Goal: Information Seeking & Learning: Learn about a topic

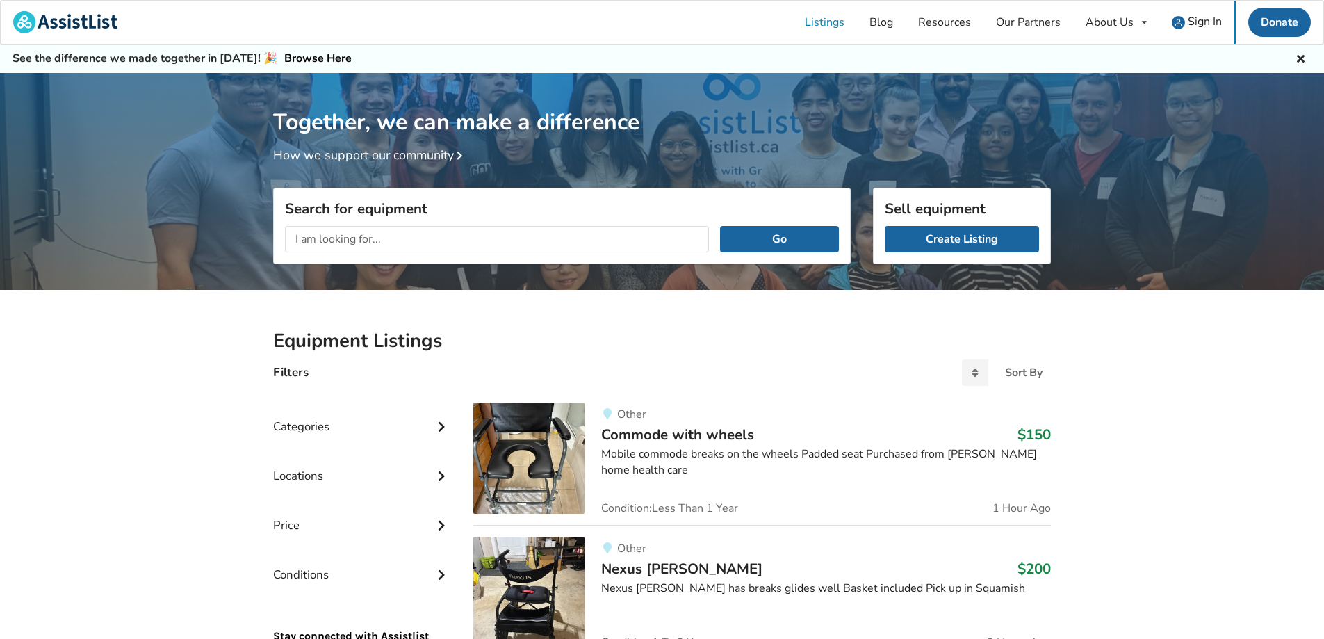
click at [410, 422] on div "Categories" at bounding box center [362, 415] width 178 height 49
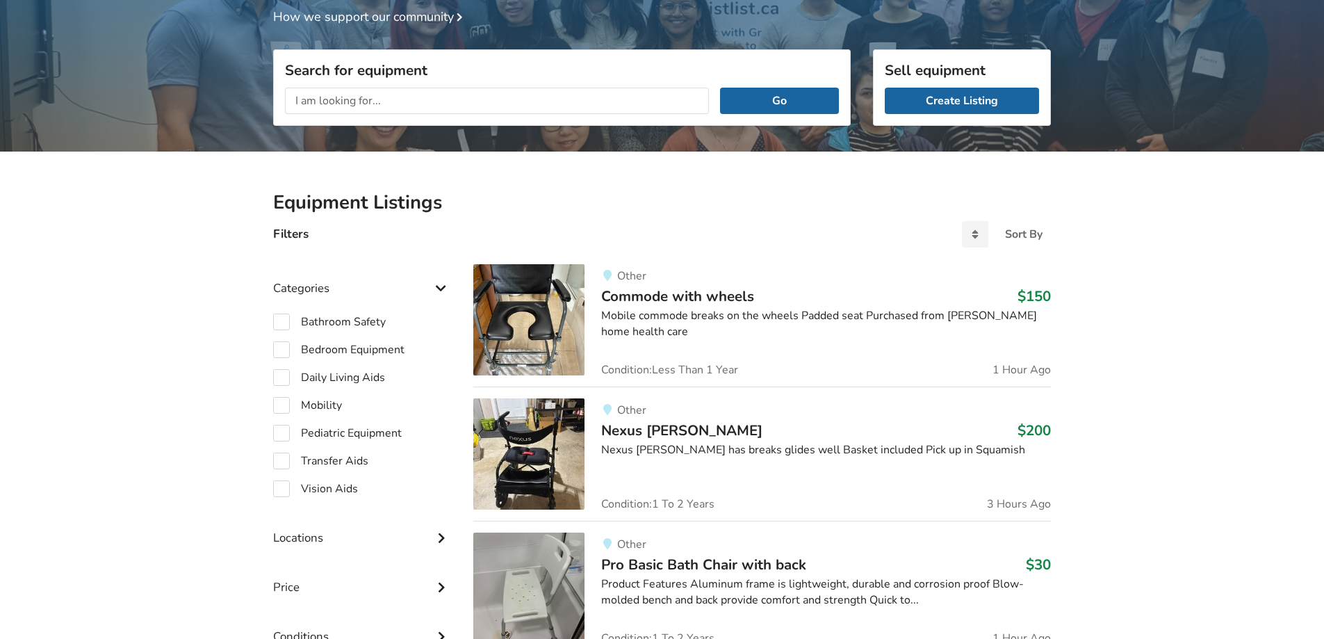
scroll to position [139, 0]
click at [294, 400] on label "Mobility" at bounding box center [307, 404] width 69 height 17
click at [294, 357] on label "Bedroom Equipment" at bounding box center [338, 349] width 131 height 17
checkbox input "true"
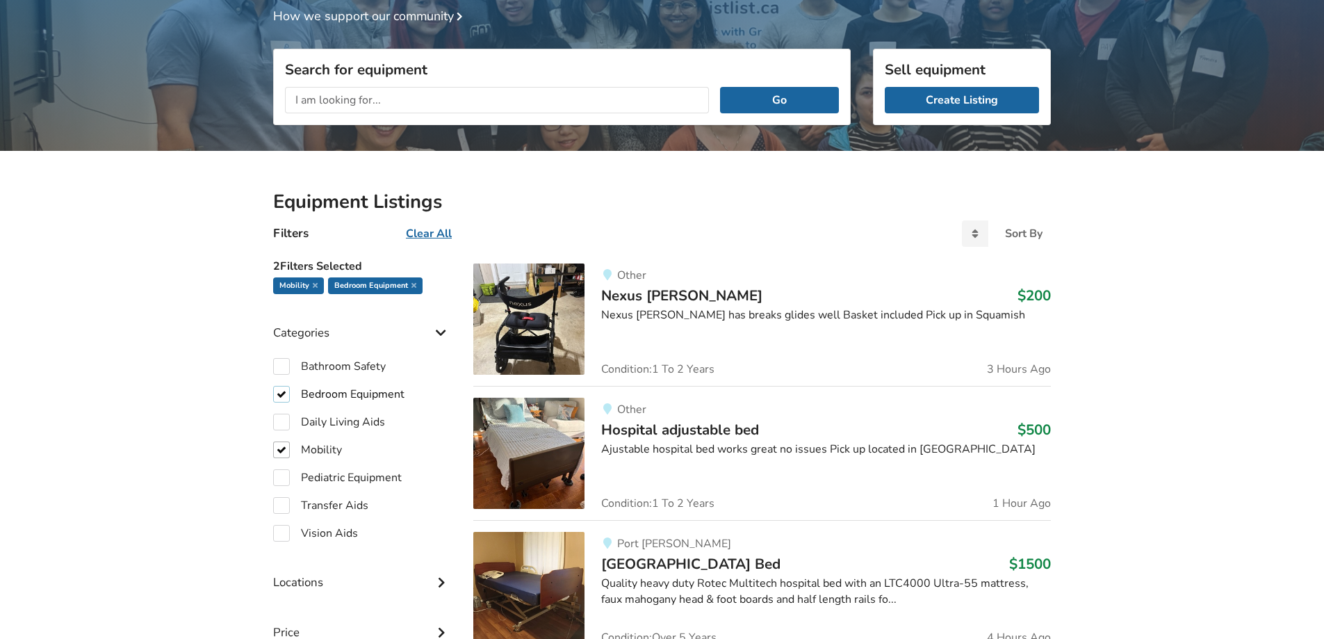
click at [292, 395] on label "Bedroom Equipment" at bounding box center [338, 394] width 131 height 17
checkbox input "false"
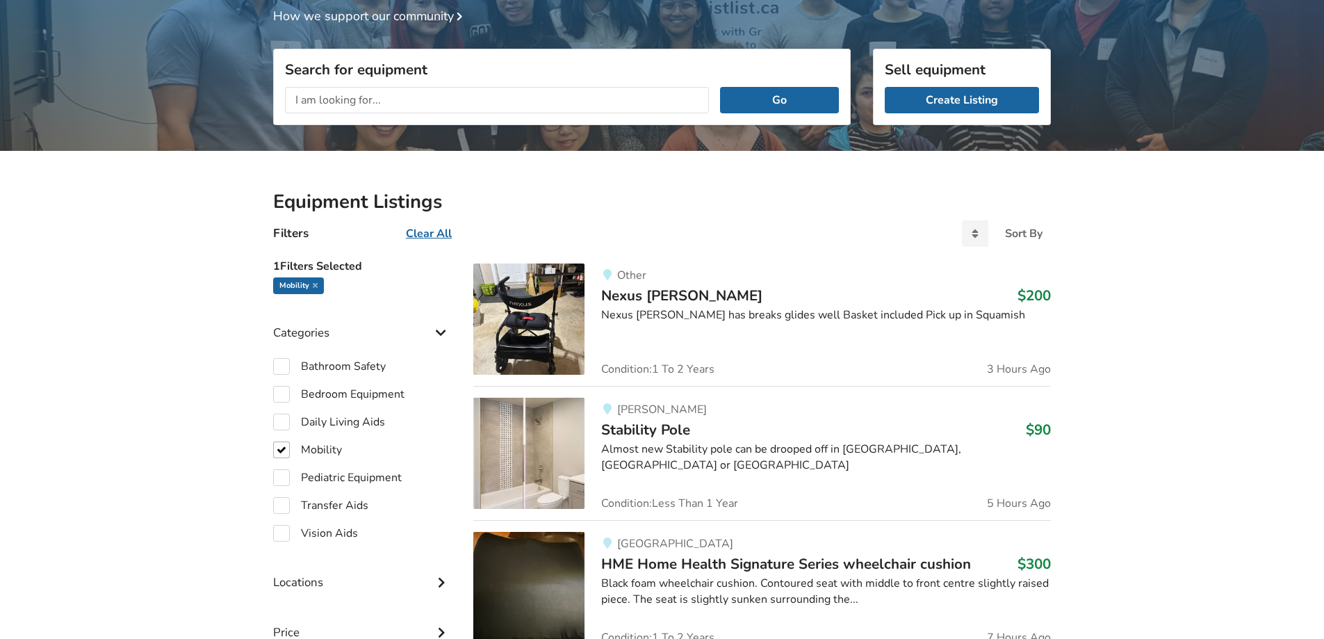
click at [443, 336] on icon at bounding box center [441, 331] width 14 height 12
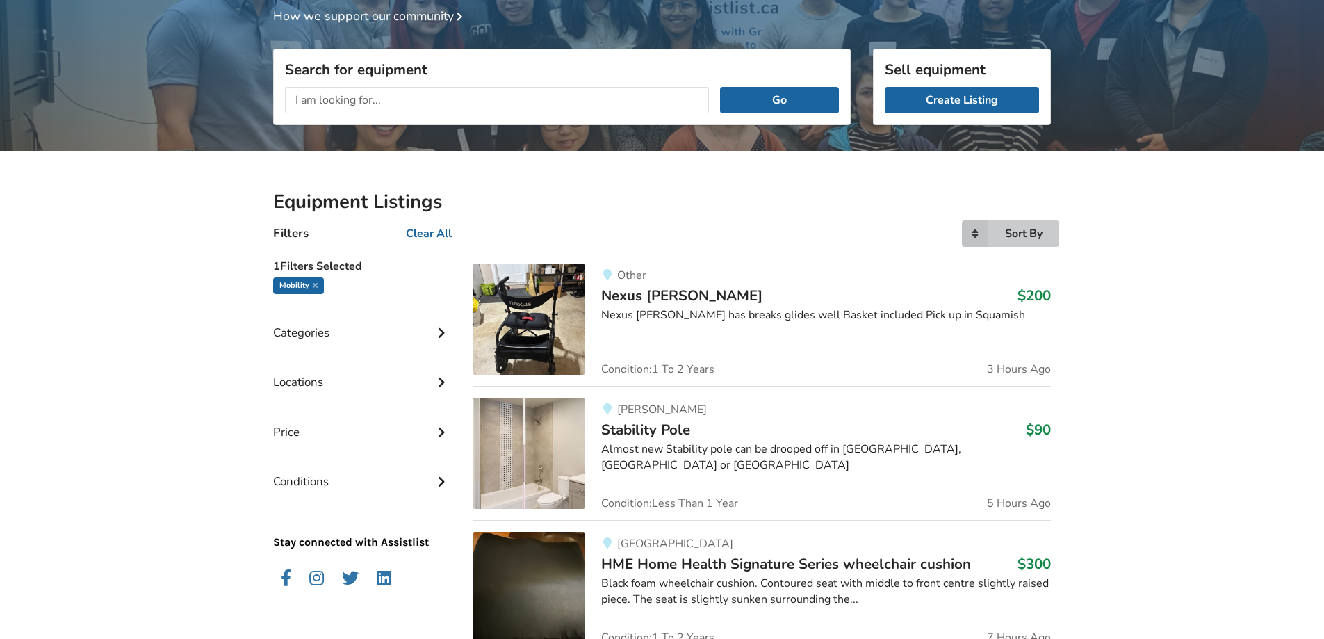
click at [978, 229] on icon at bounding box center [975, 233] width 26 height 26
click at [373, 484] on div "Conditions" at bounding box center [362, 470] width 178 height 49
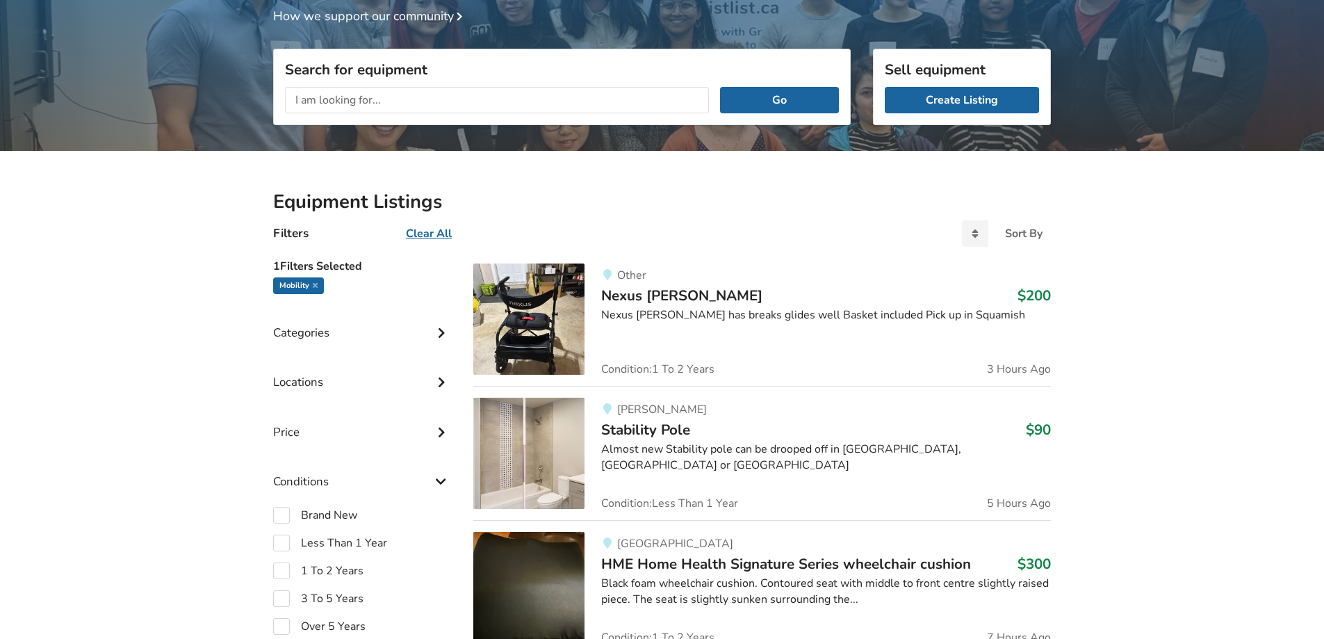
scroll to position [208, 0]
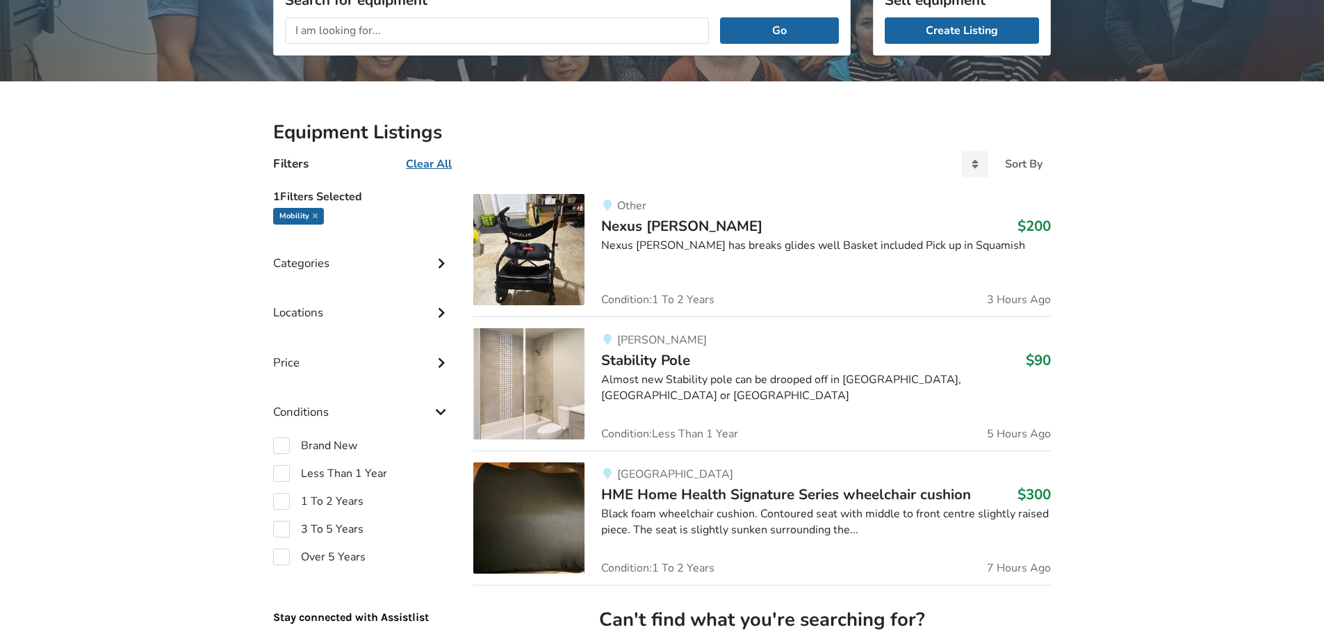
click at [401, 420] on div "Conditions" at bounding box center [362, 401] width 178 height 49
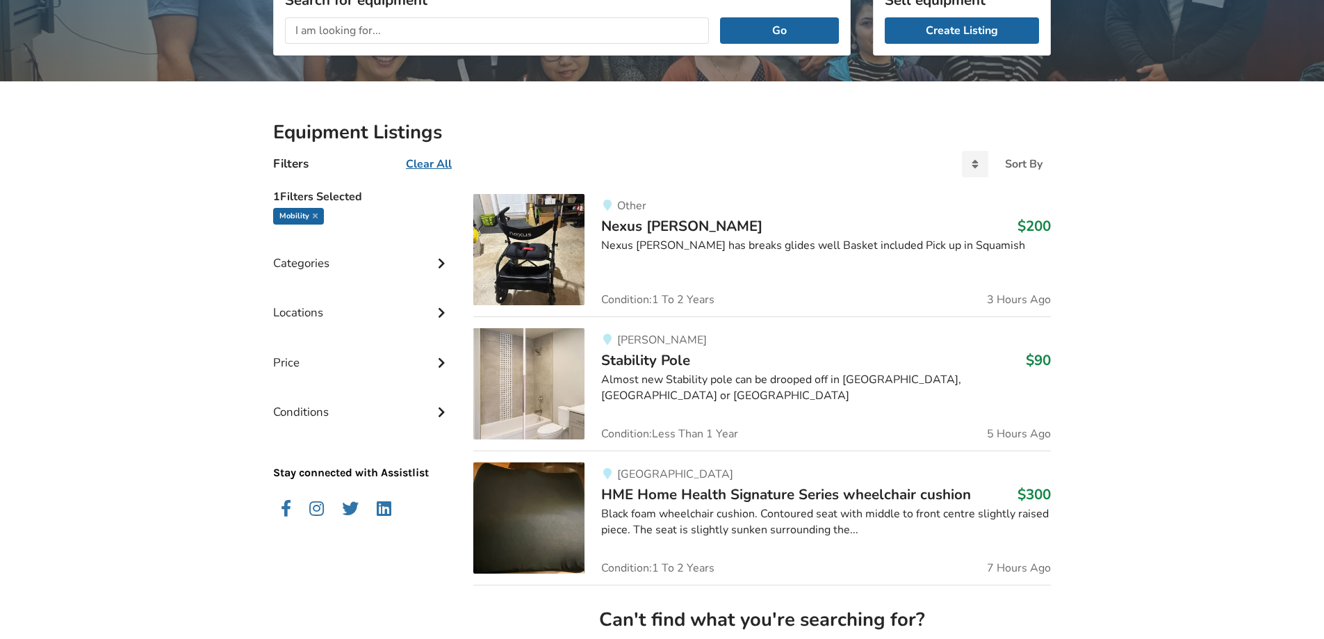
click at [416, 368] on div "Price" at bounding box center [362, 351] width 178 height 49
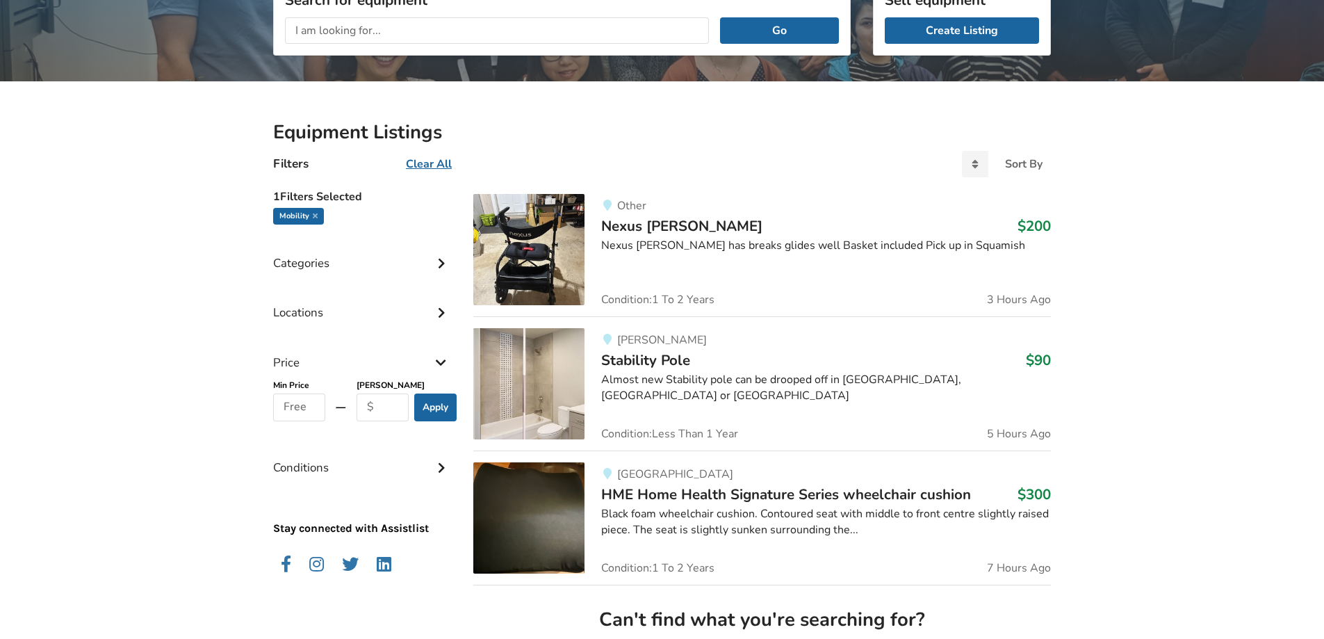
click at [427, 357] on div "Price" at bounding box center [362, 351] width 178 height 49
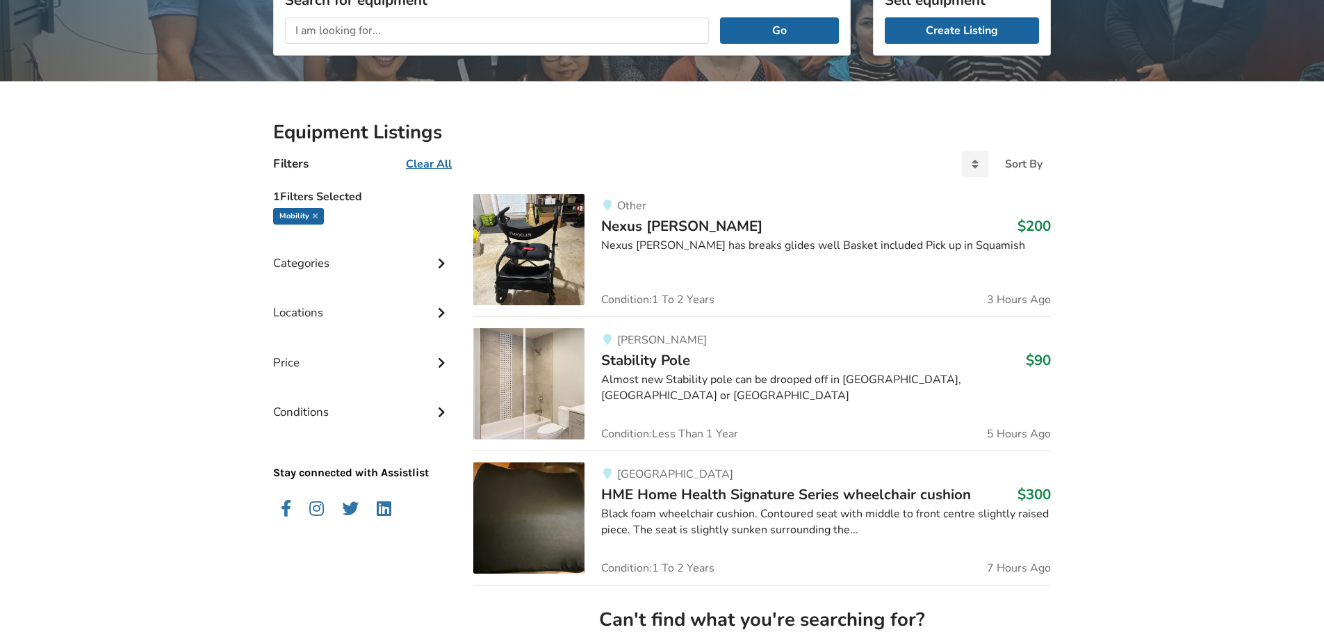
click at [432, 333] on div "Price" at bounding box center [362, 351] width 178 height 49
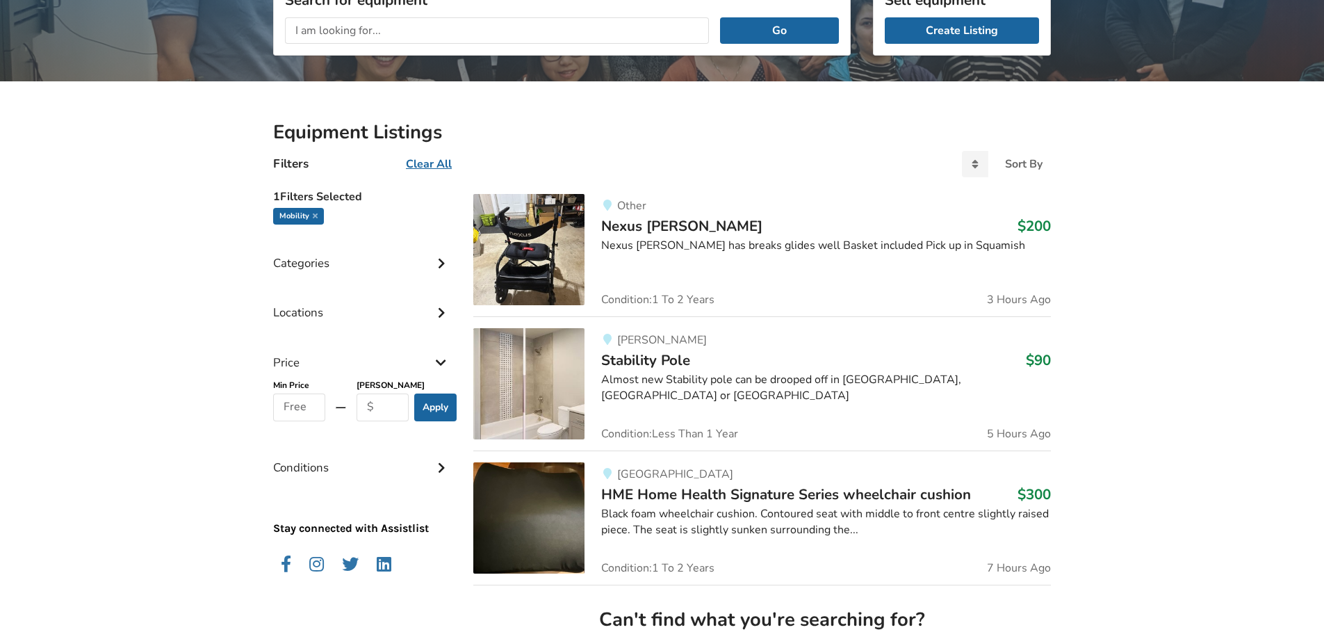
click at [437, 316] on icon at bounding box center [441, 311] width 14 height 12
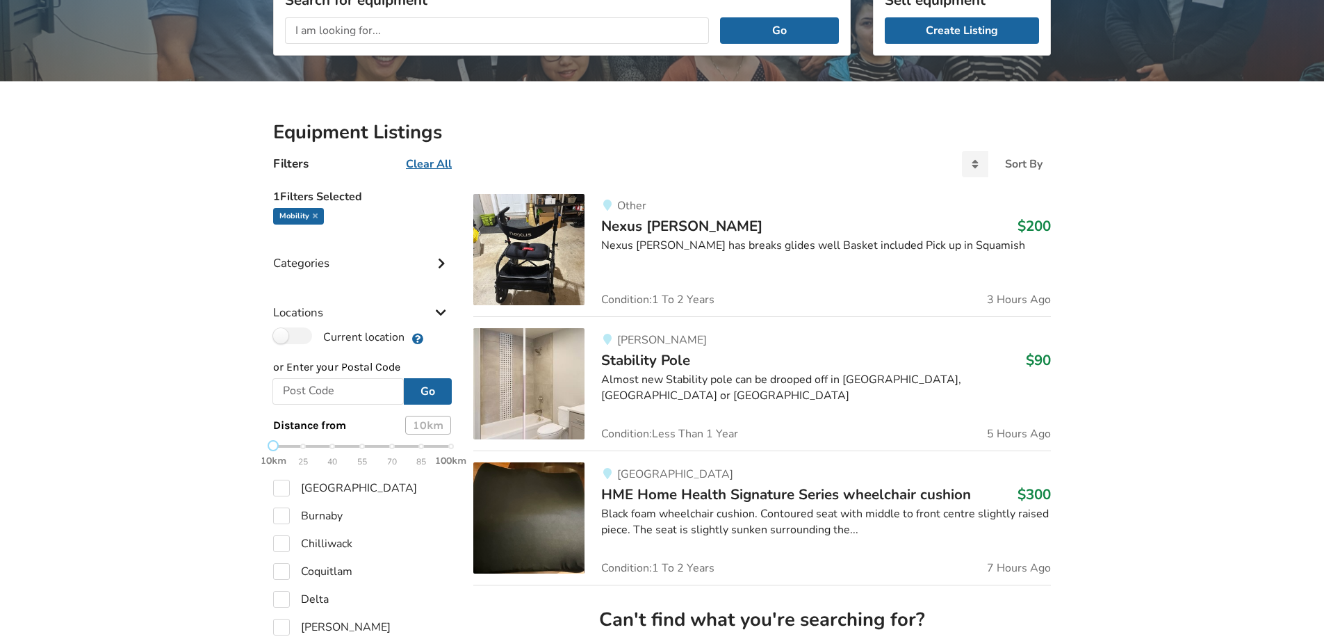
click at [435, 302] on div "Locations" at bounding box center [362, 301] width 178 height 49
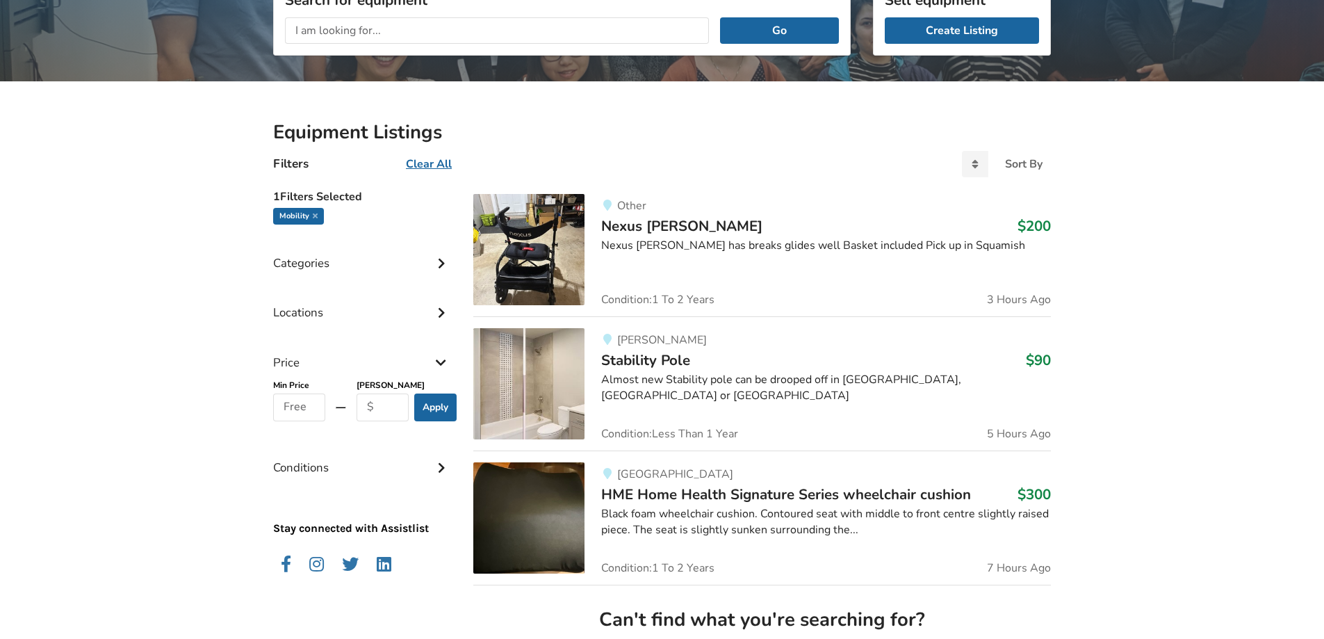
click at [432, 270] on div "Categories" at bounding box center [362, 252] width 178 height 49
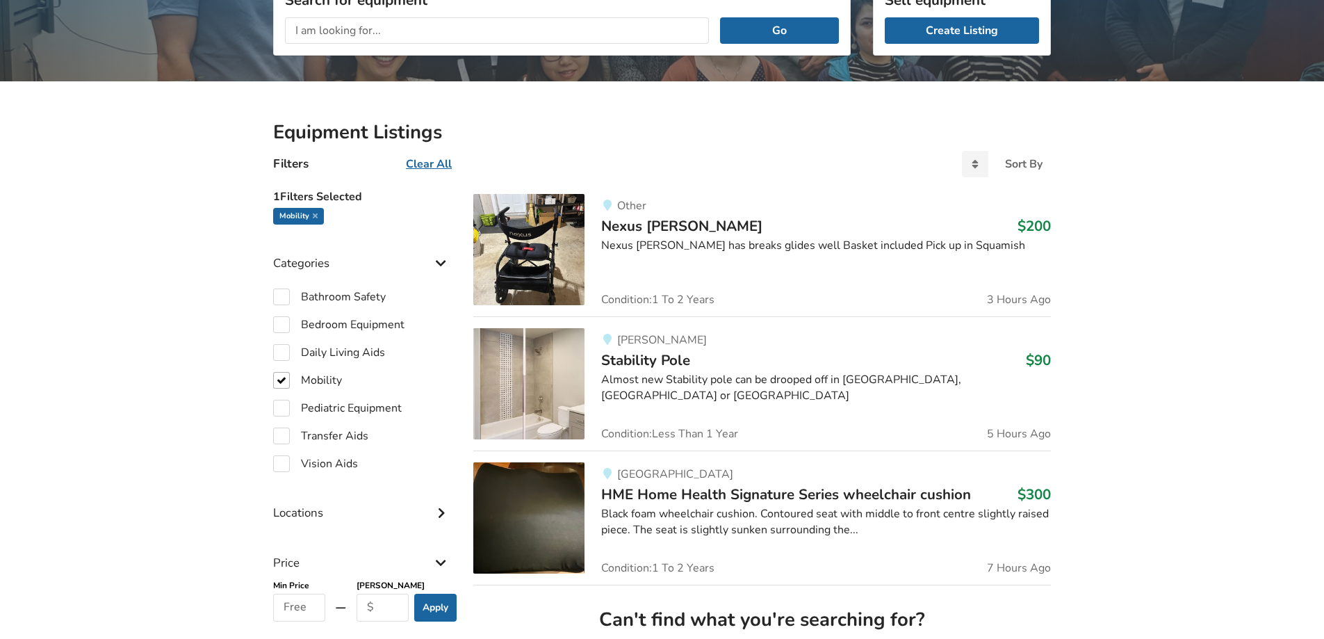
click at [434, 263] on icon at bounding box center [441, 262] width 14 height 12
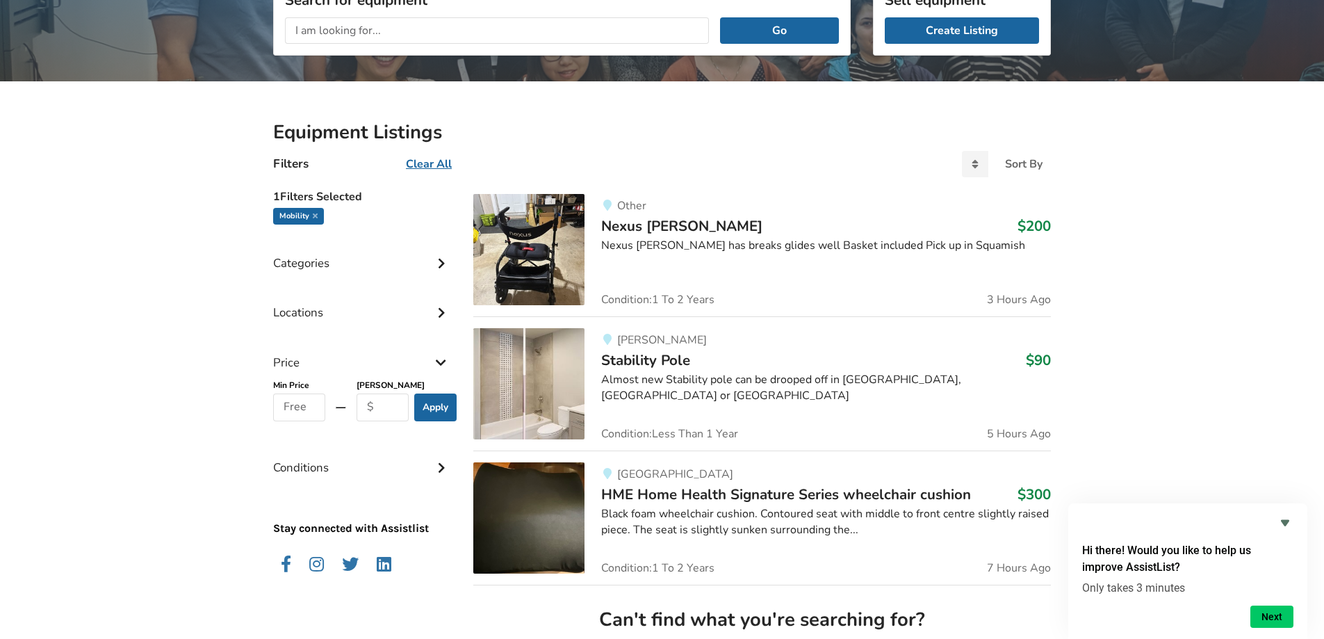
click at [318, 213] on div "Mobility" at bounding box center [298, 216] width 51 height 17
click at [309, 218] on div "Mobility" at bounding box center [298, 216] width 51 height 17
click at [314, 217] on icon at bounding box center [315, 215] width 5 height 7
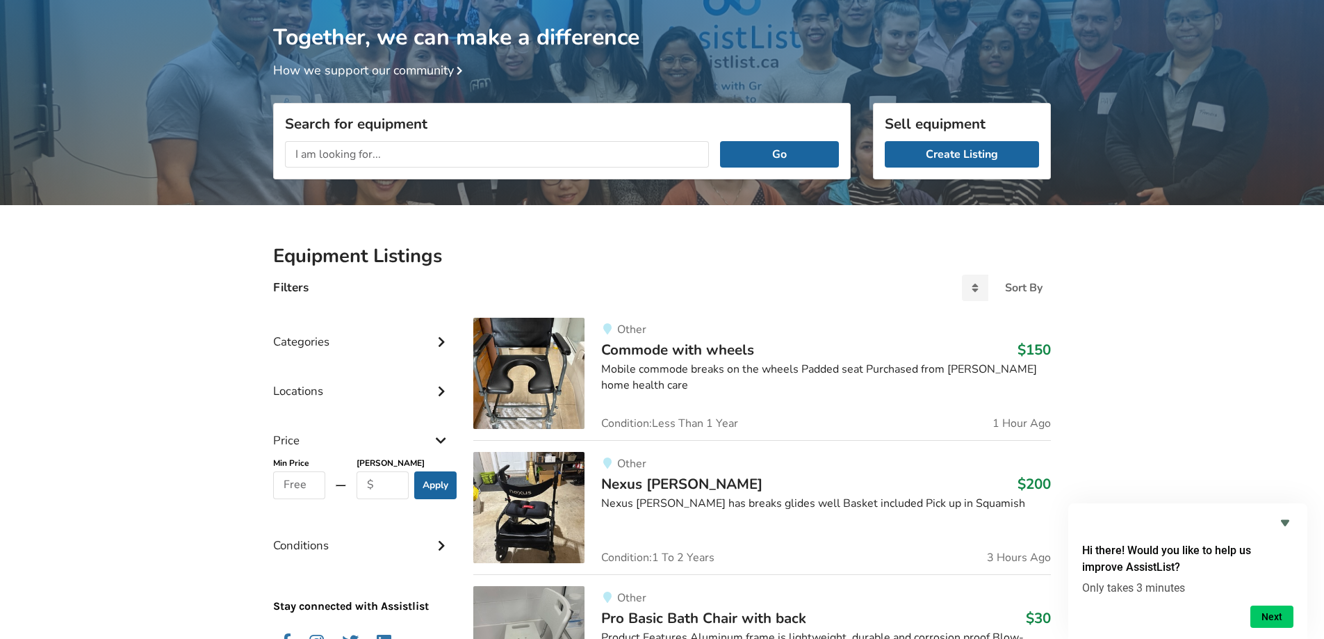
scroll to position [69, 0]
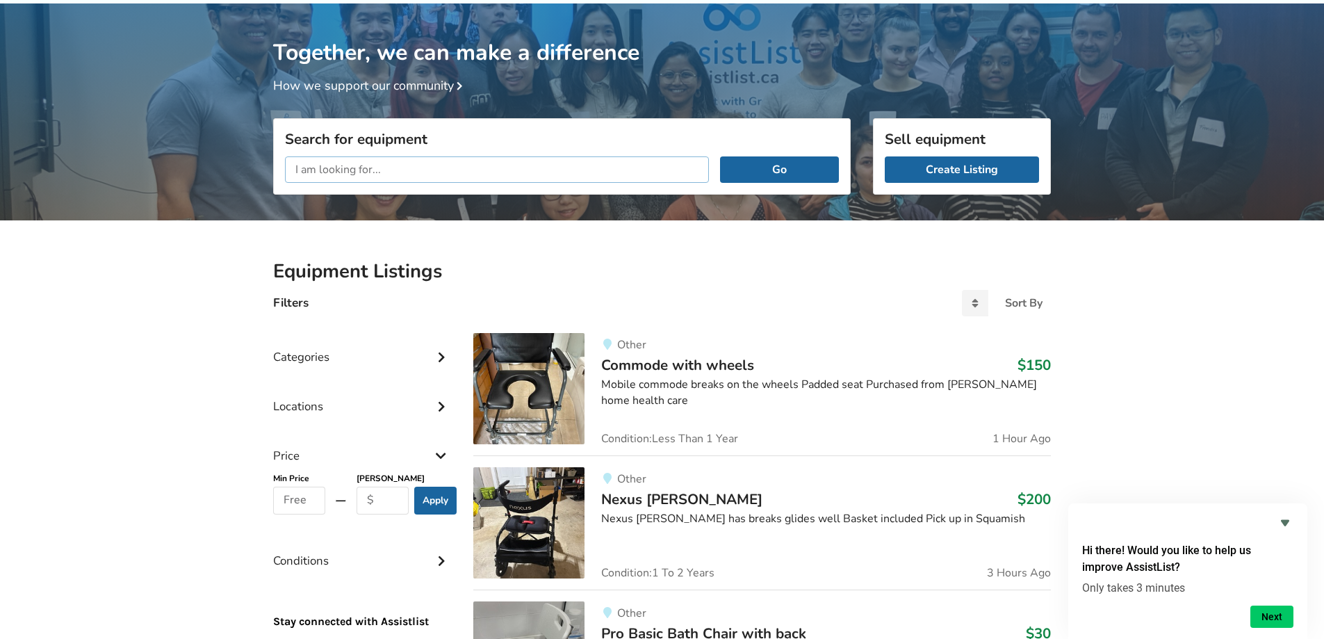
click at [442, 168] on input "text" at bounding box center [497, 169] width 424 height 26
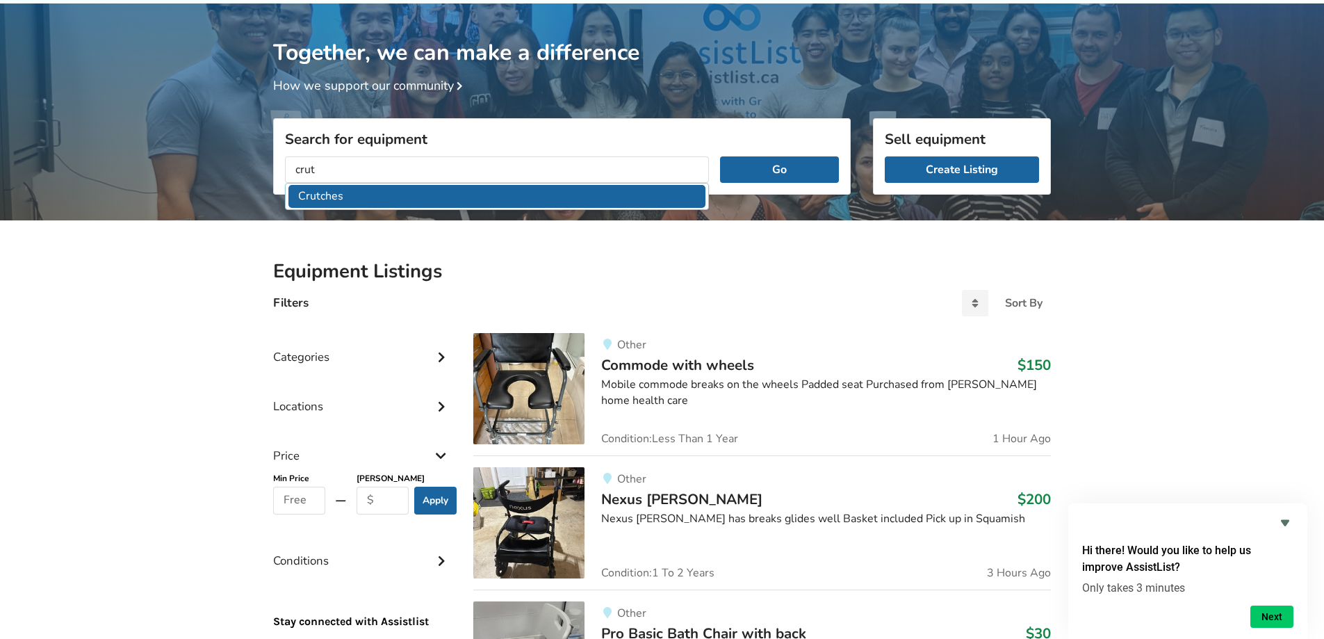
click at [402, 195] on li "Crutches" at bounding box center [496, 196] width 417 height 23
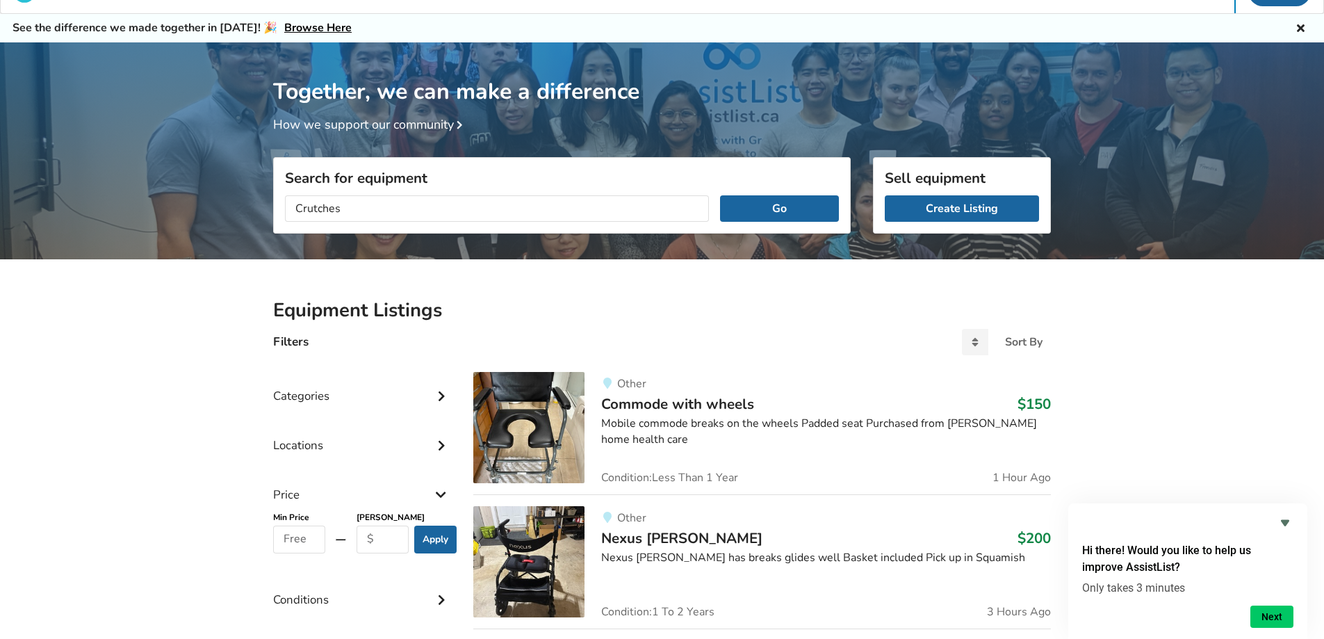
scroll to position [0, 0]
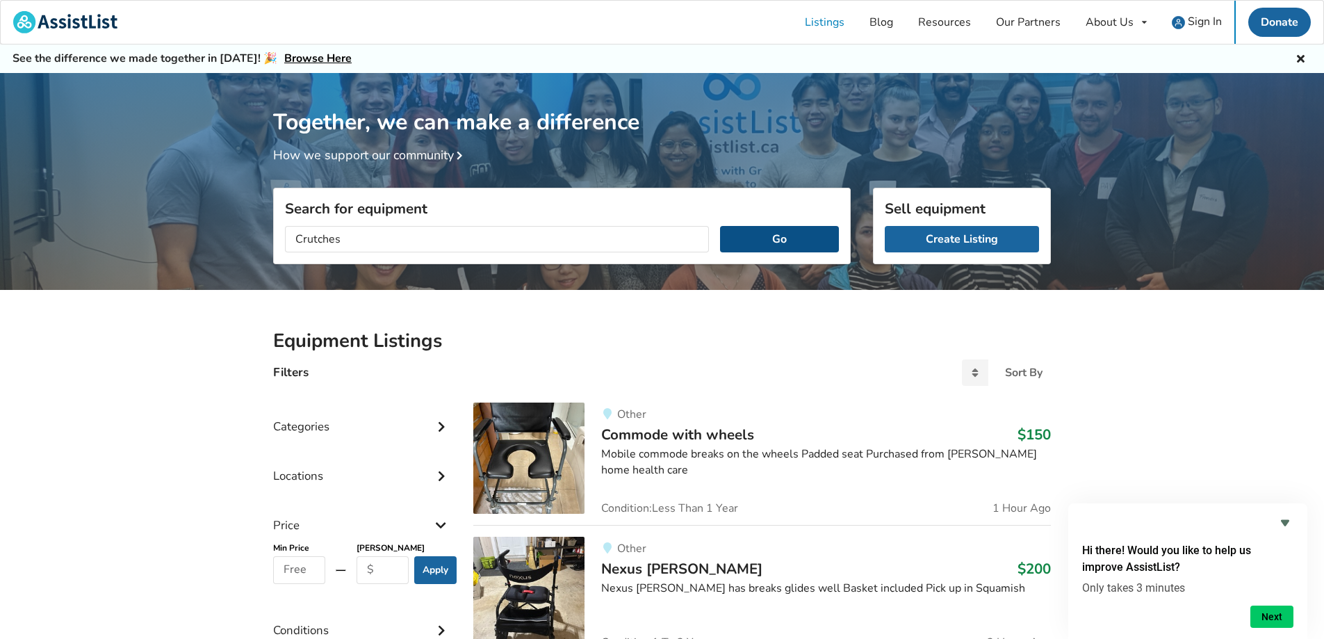
click at [810, 232] on button "Go" at bounding box center [779, 239] width 119 height 26
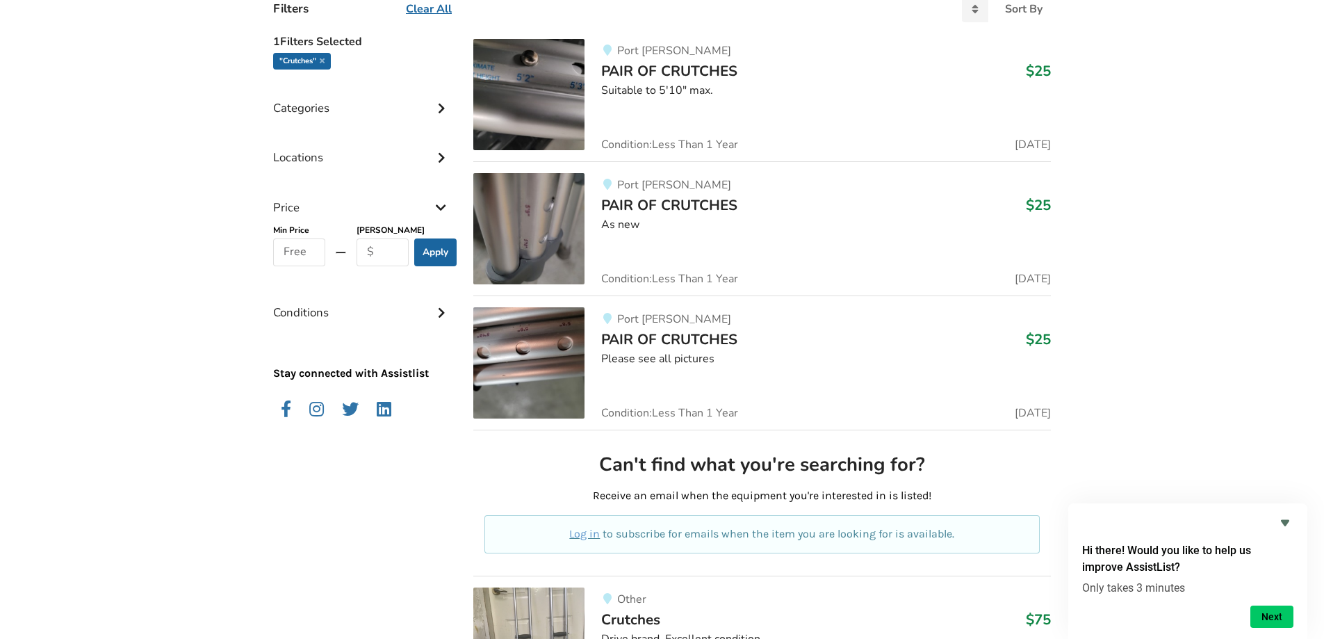
scroll to position [358, 0]
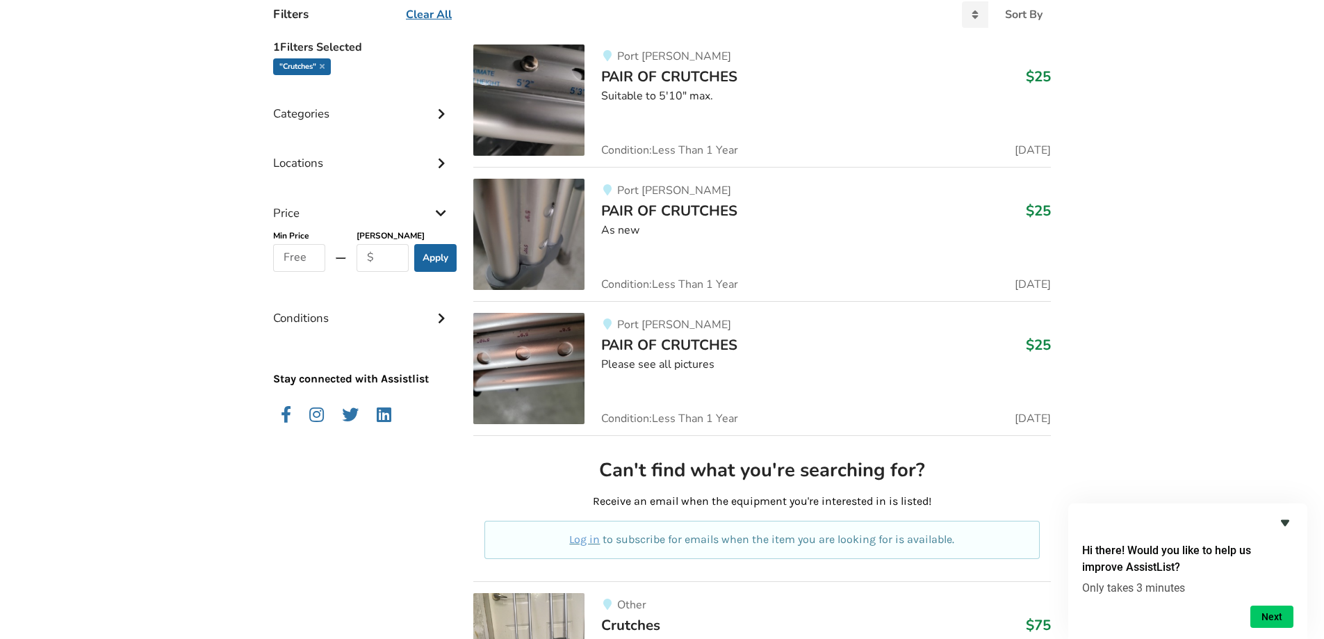
click at [1288, 524] on icon "Hide survey" at bounding box center [1285, 522] width 17 height 17
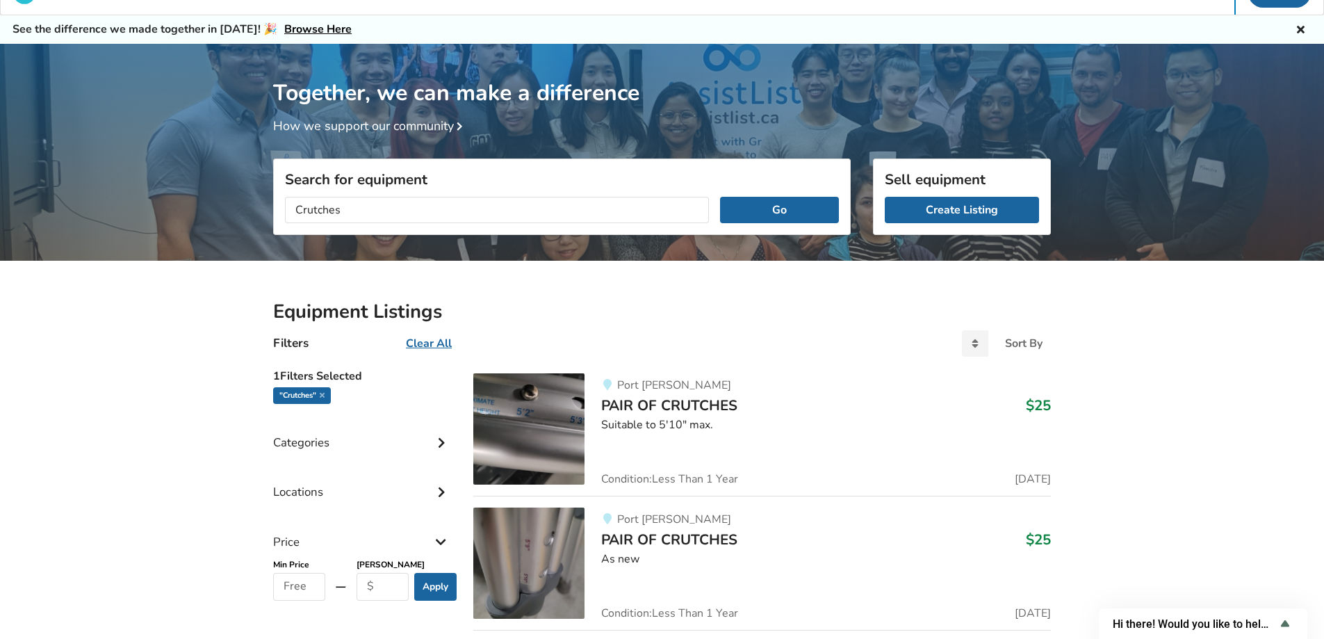
scroll to position [10, 0]
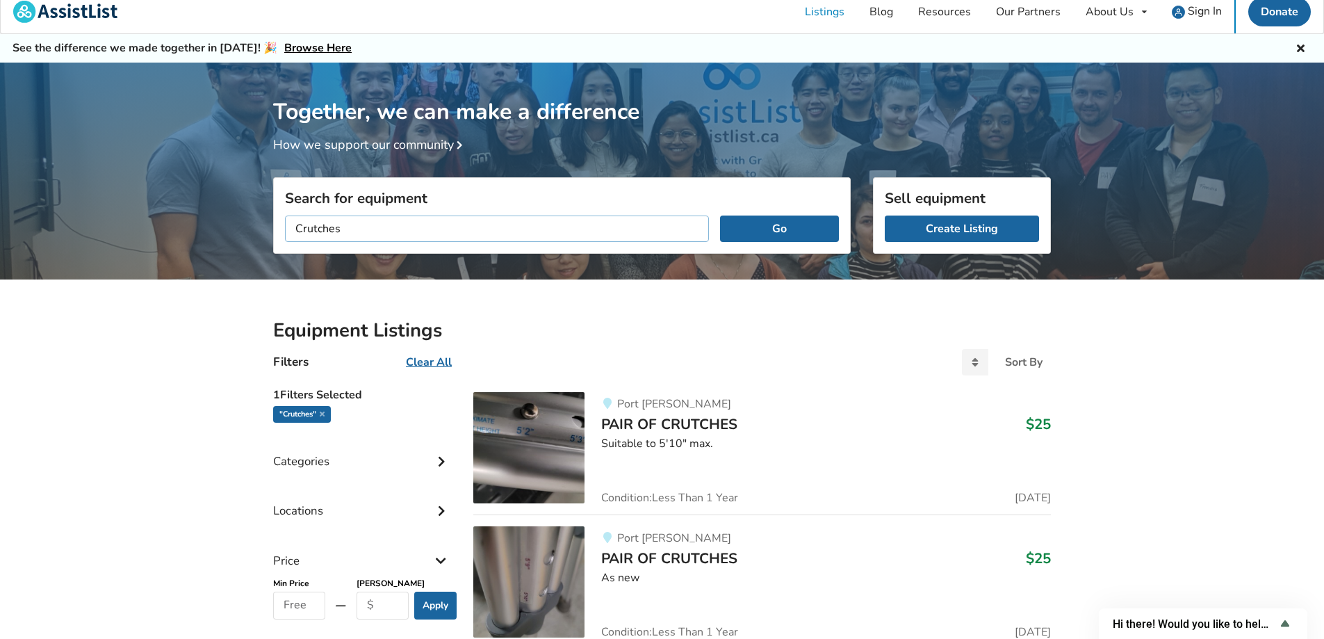
click at [288, 231] on input "Crutches" at bounding box center [497, 228] width 424 height 26
click at [720, 215] on button "Go" at bounding box center [779, 228] width 119 height 26
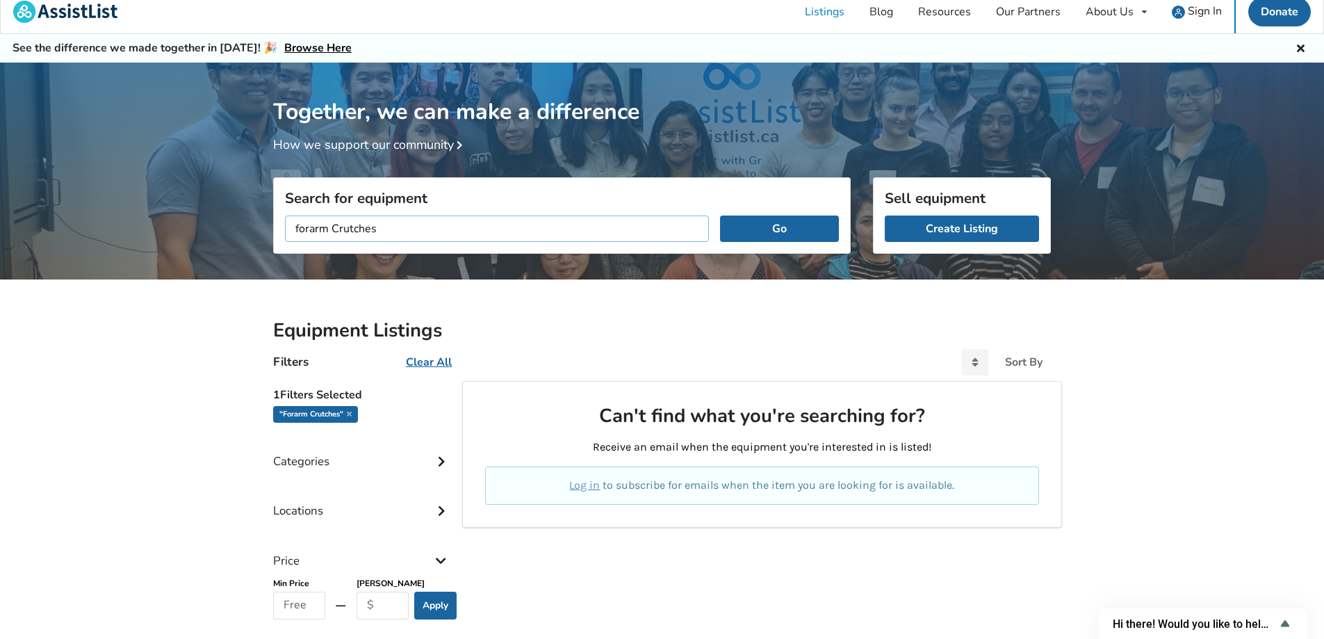
click at [482, 224] on input "forarm Crutches" at bounding box center [497, 228] width 424 height 26
click at [305, 228] on input "forarm Crutches" at bounding box center [497, 228] width 424 height 26
click at [309, 228] on input "forarm Crutches" at bounding box center [497, 228] width 424 height 26
click at [720, 215] on button "Go" at bounding box center [779, 228] width 119 height 26
click at [396, 222] on input "forearm Crutches" at bounding box center [497, 228] width 424 height 26
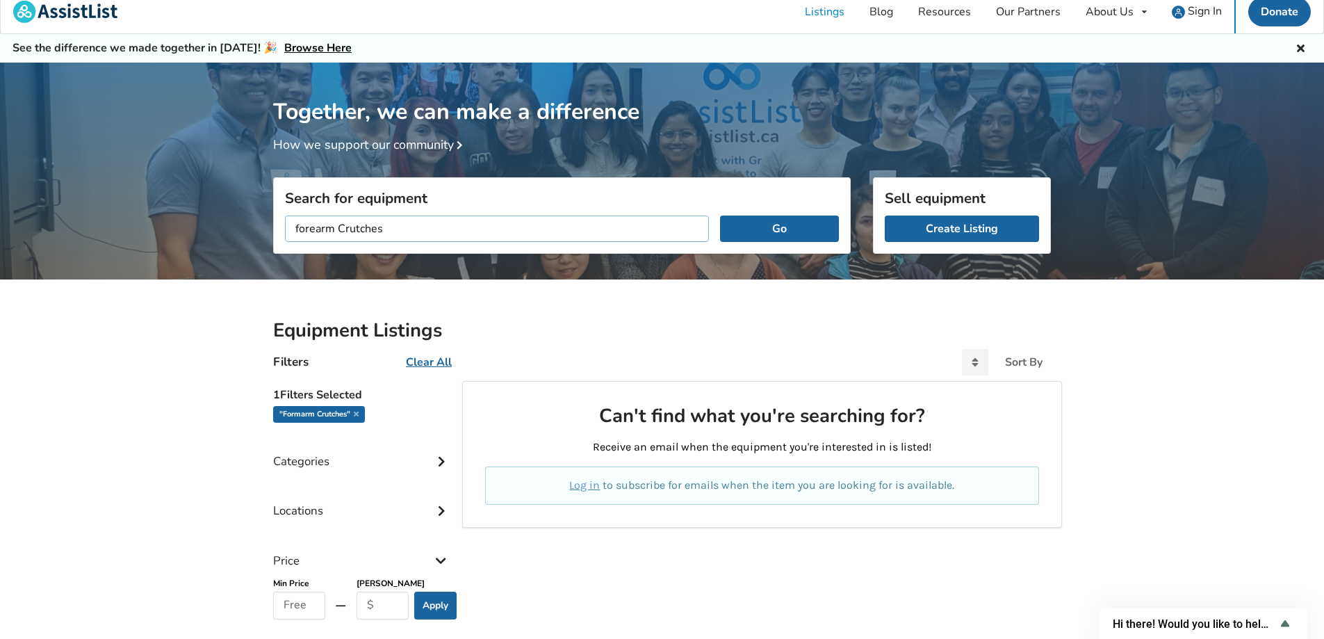
type input "forearm Crutches"
click at [720, 215] on button "Go" at bounding box center [779, 228] width 119 height 26
drag, startPoint x: 423, startPoint y: 233, endPoint x: 268, endPoint y: 236, distance: 155.0
click at [268, 236] on div "Search for equipment forearm Crutches Go" at bounding box center [562, 274] width 600 height 99
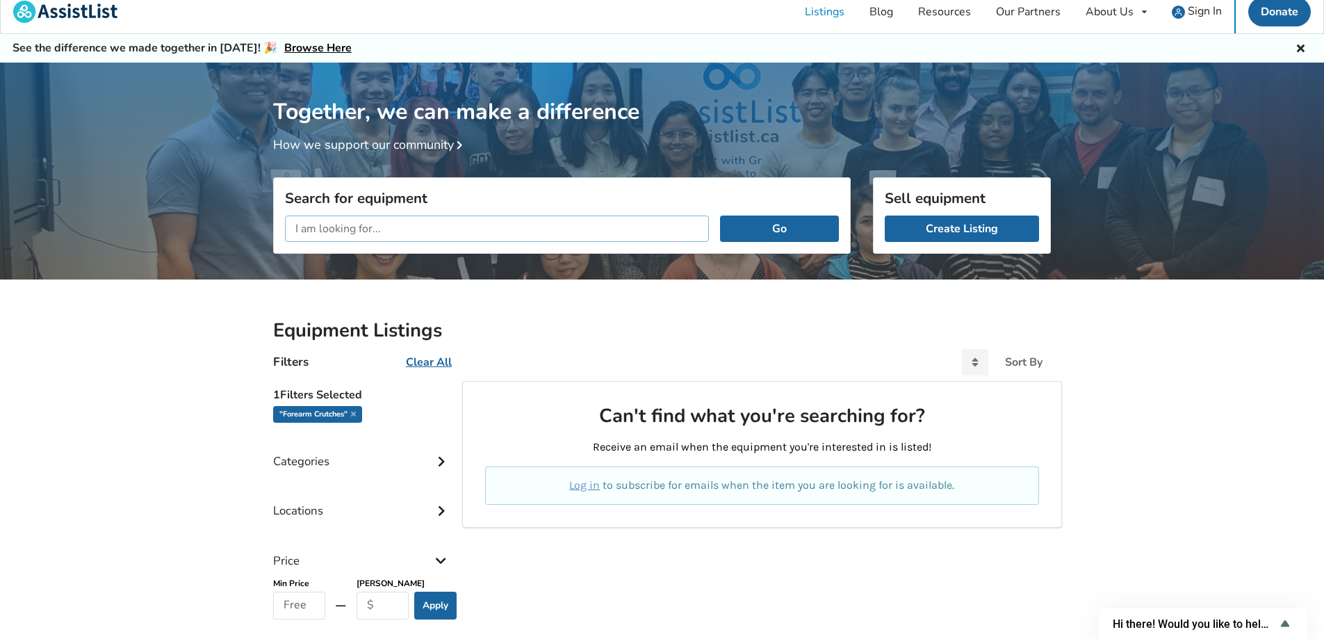
scroll to position [0, 0]
type input "w"
type input "e"
type input "rollator"
click at [720, 215] on button "Go" at bounding box center [779, 228] width 119 height 26
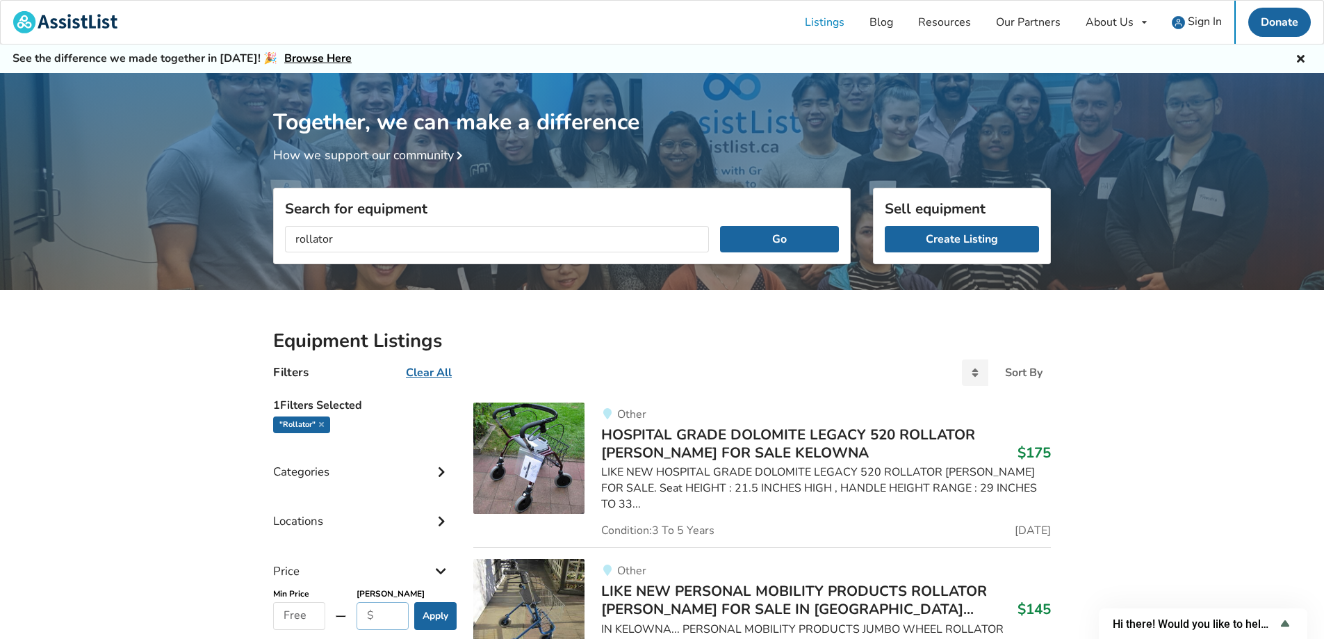
click at [379, 623] on input "text" at bounding box center [383, 616] width 52 height 28
type input "100"
click at [436, 632] on div "Categories Bathroom Safety Bedroom Equipment Daily Living Aids Mobility Pediatr…" at bounding box center [362, 563] width 178 height 254
click at [447, 620] on button "Apply" at bounding box center [435, 616] width 42 height 28
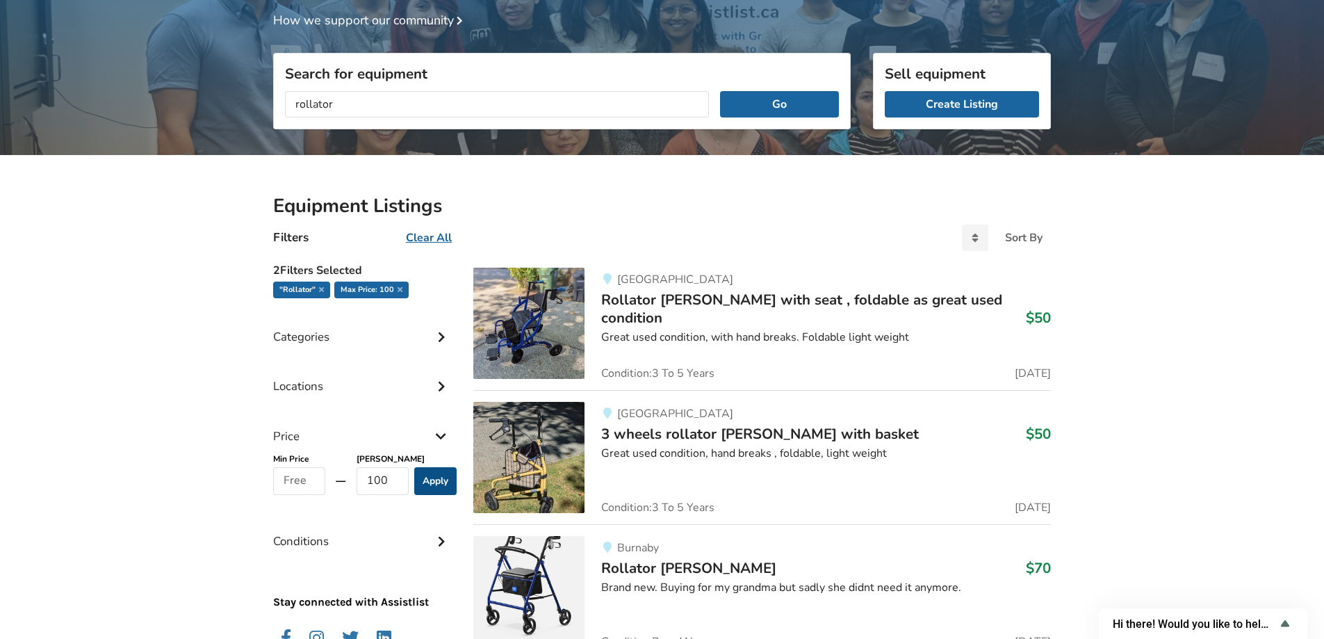
scroll to position [139, 0]
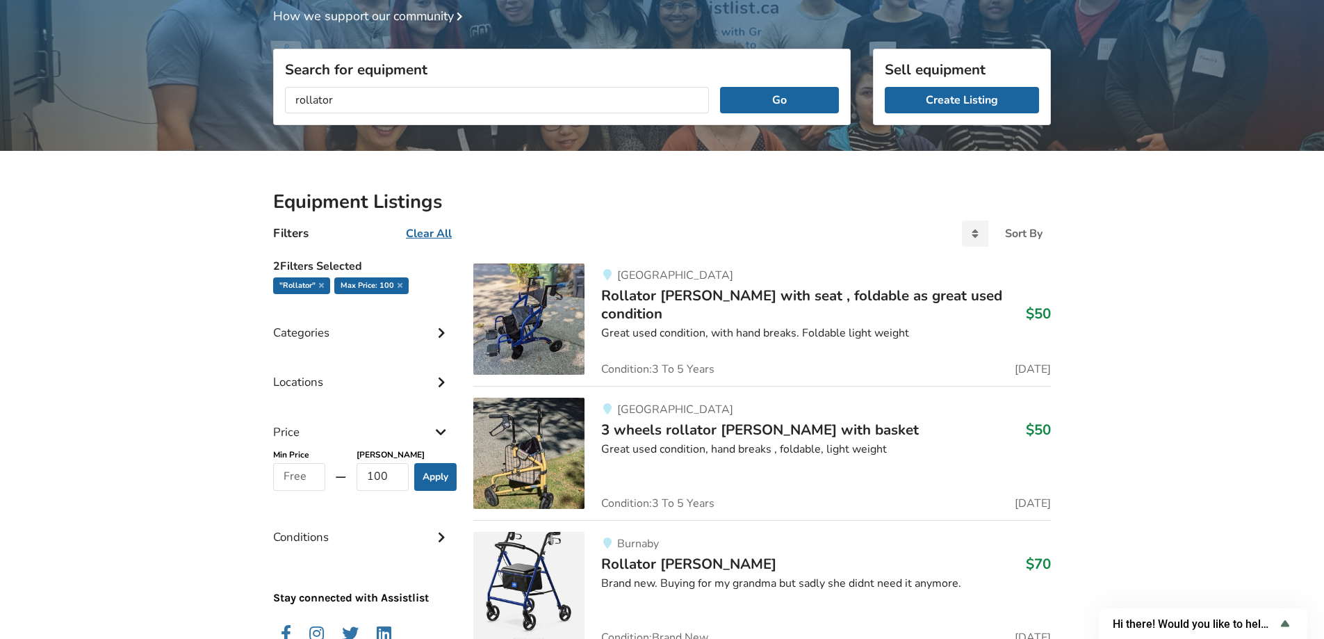
click at [324, 286] on div ""rollator"" at bounding box center [301, 285] width 57 height 17
click at [320, 285] on icon at bounding box center [321, 284] width 5 height 7
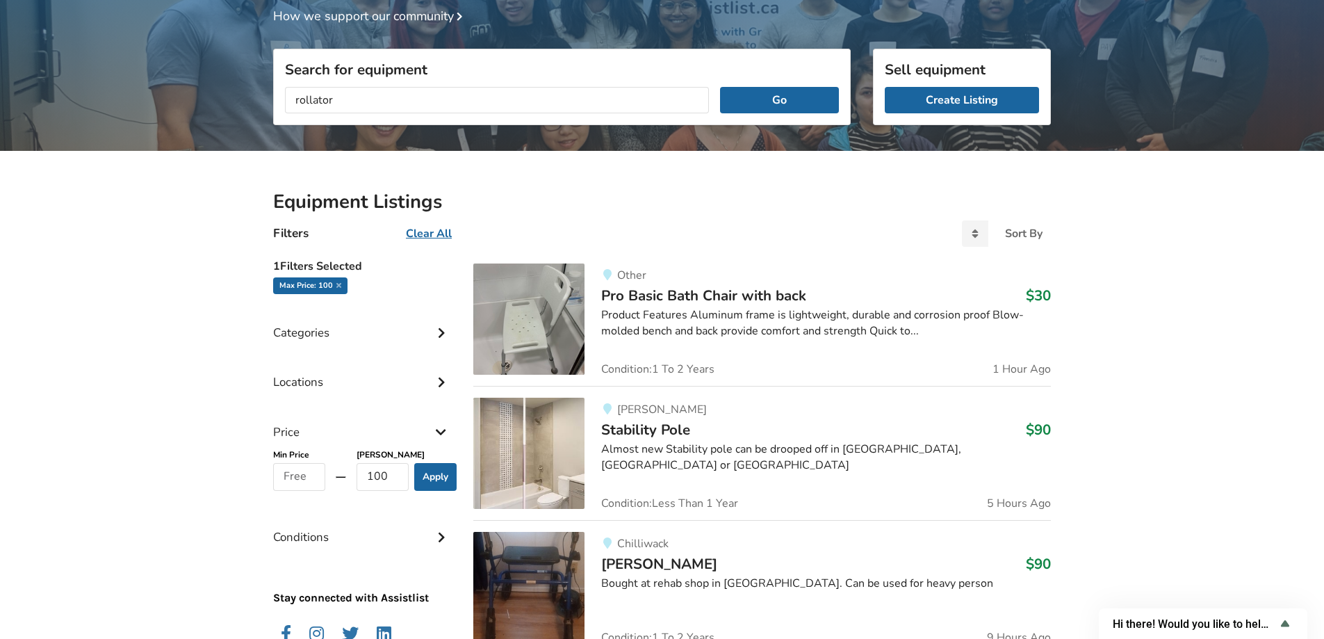
click at [442, 336] on icon at bounding box center [441, 331] width 14 height 12
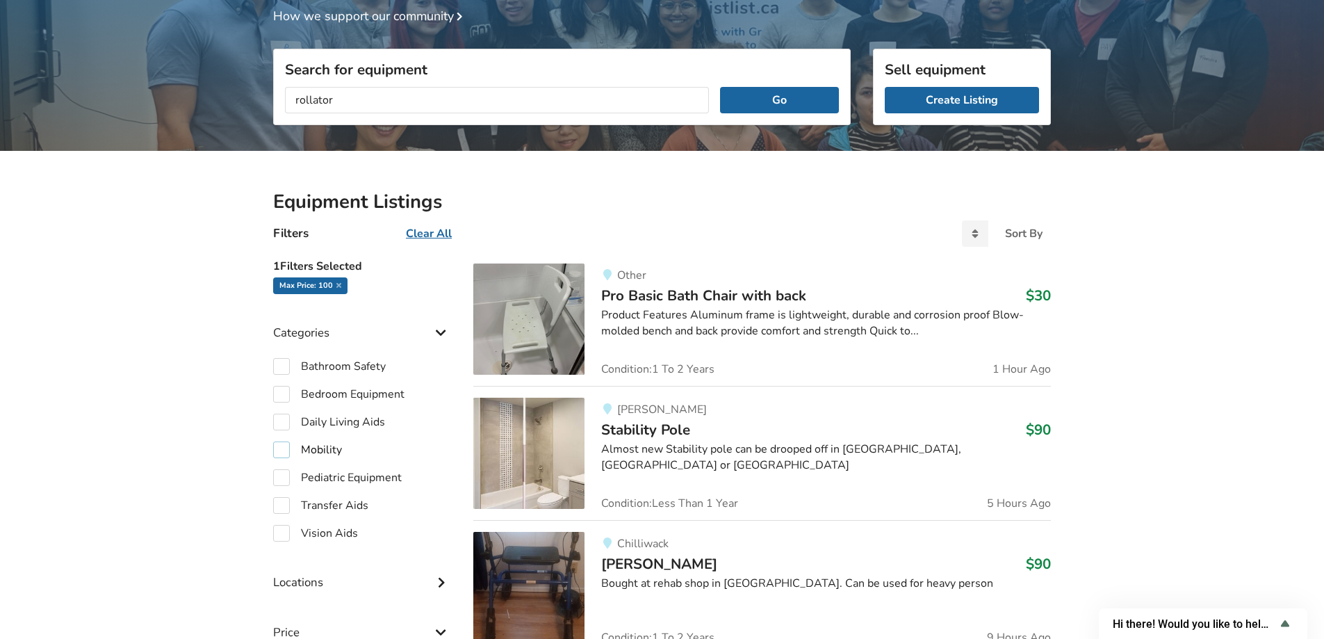
click at [284, 451] on label "Mobility" at bounding box center [307, 449] width 69 height 17
checkbox input "true"
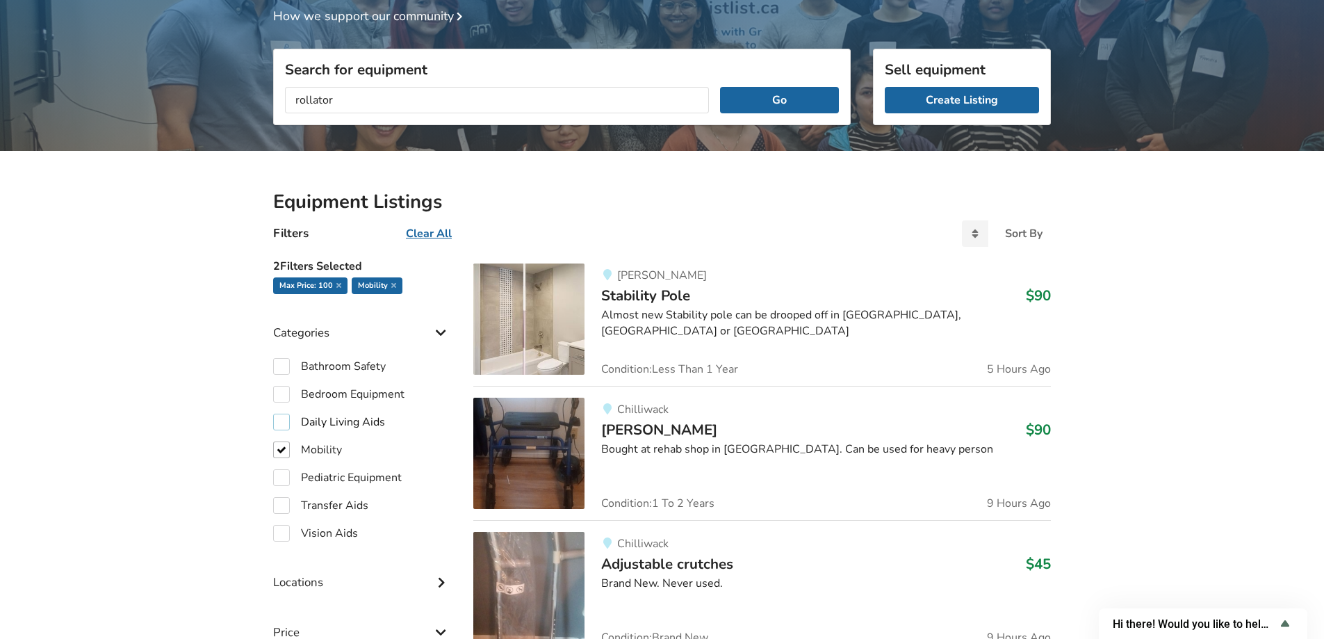
click at [288, 416] on label "Daily Living Aids" at bounding box center [329, 422] width 112 height 17
checkbox input "true"
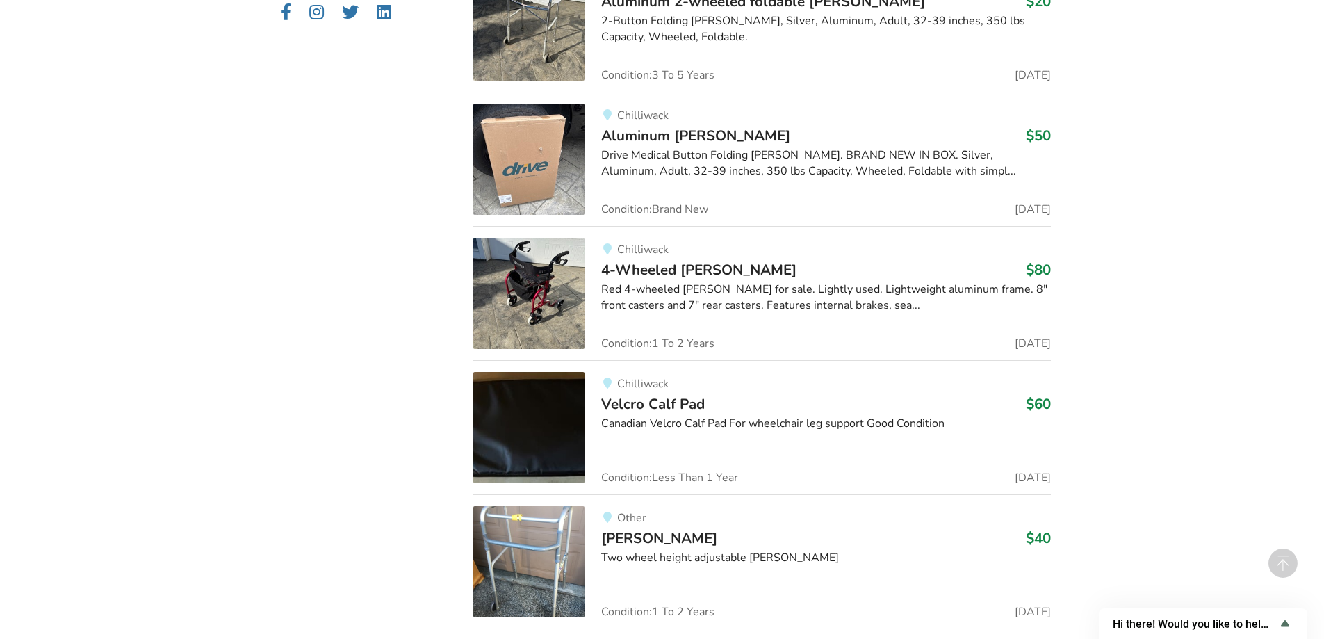
scroll to position [983, 0]
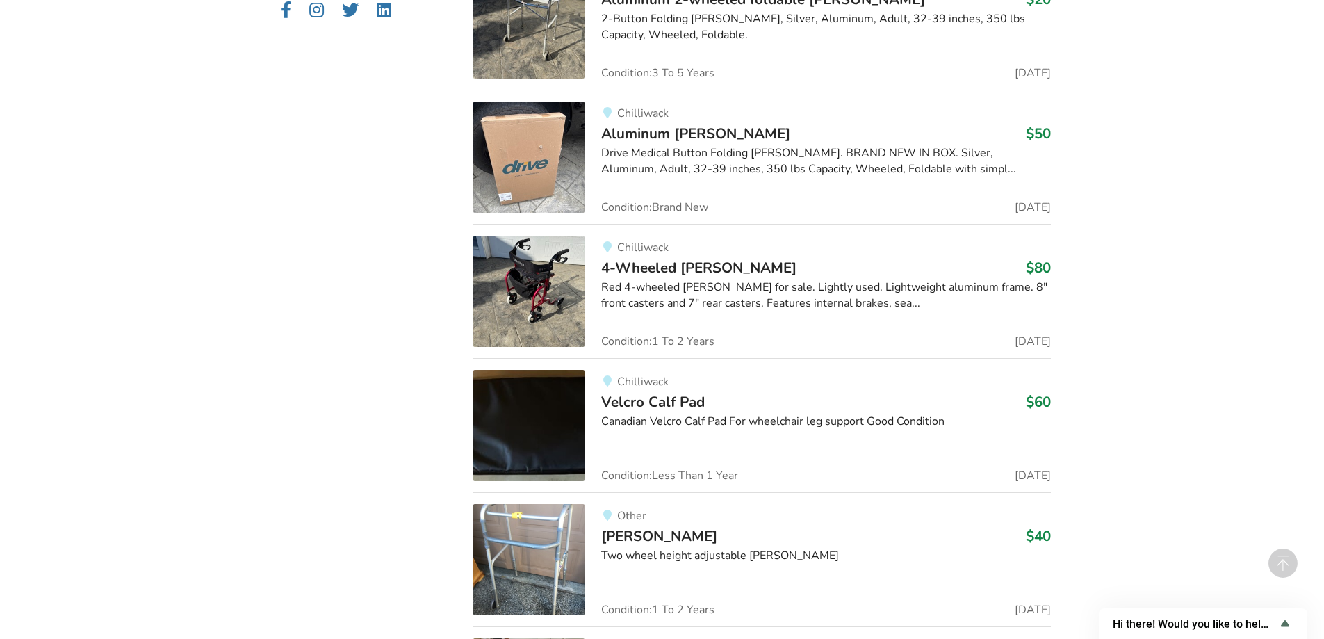
click at [648, 259] on span "4-Wheeled [PERSON_NAME]" at bounding box center [698, 267] width 195 height 19
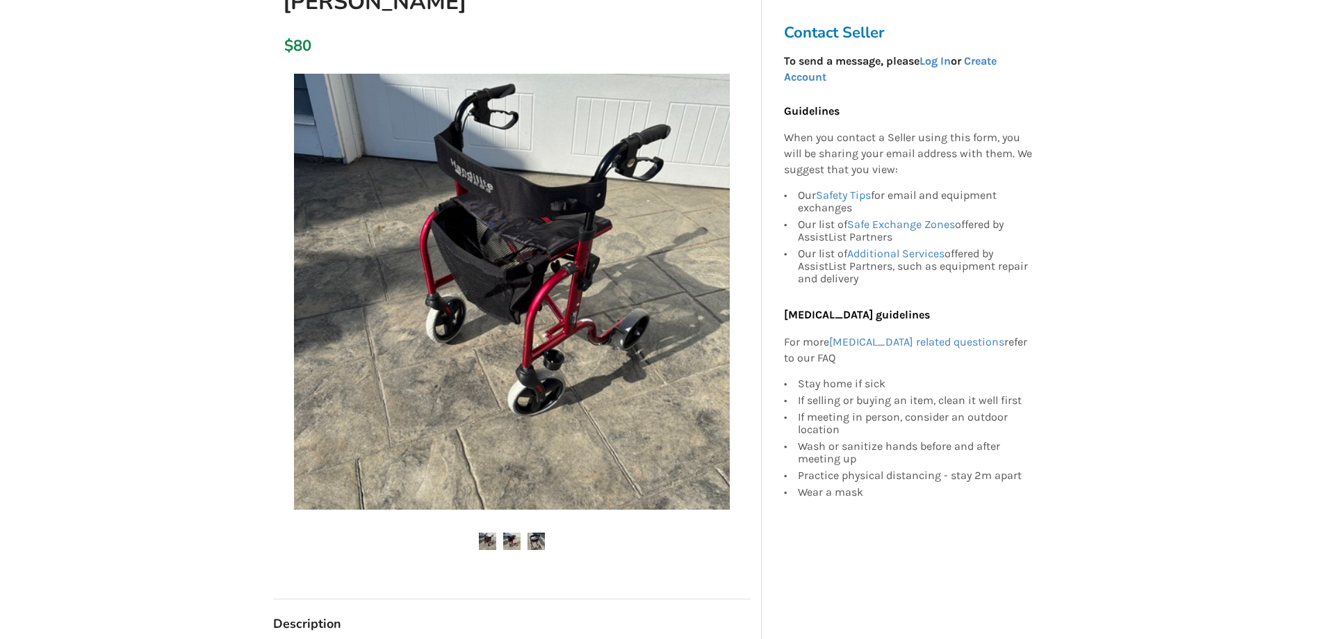
scroll to position [486, 0]
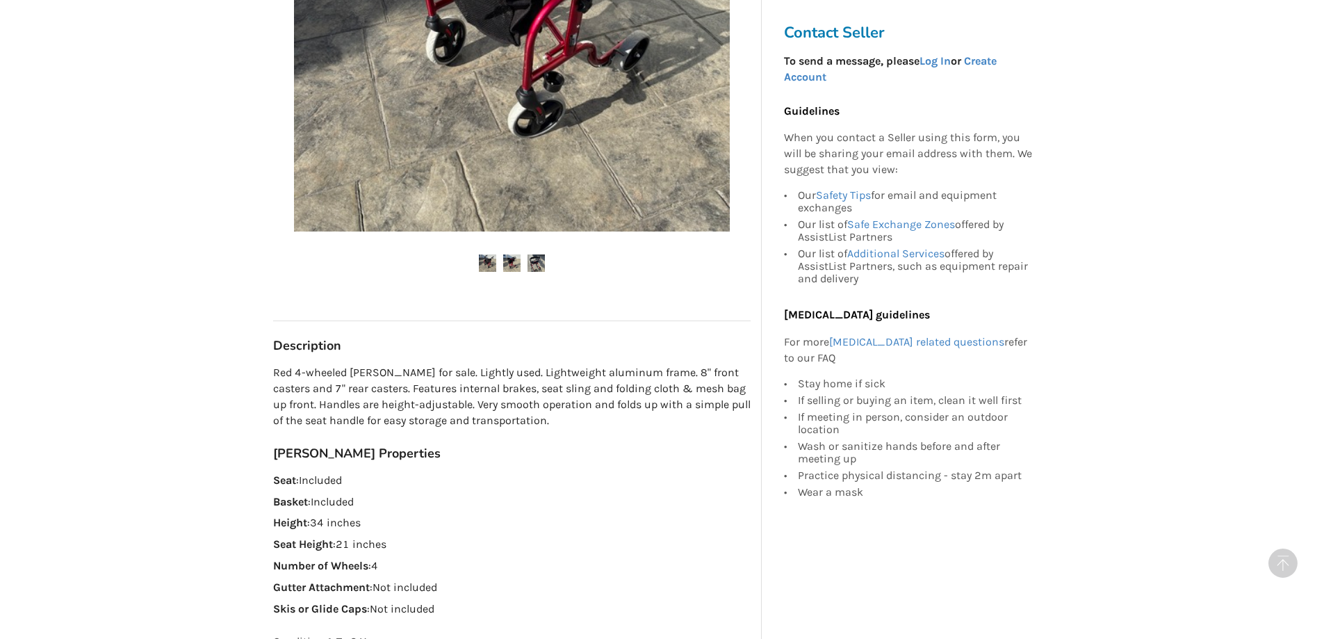
click at [517, 254] on img at bounding box center [511, 262] width 17 height 17
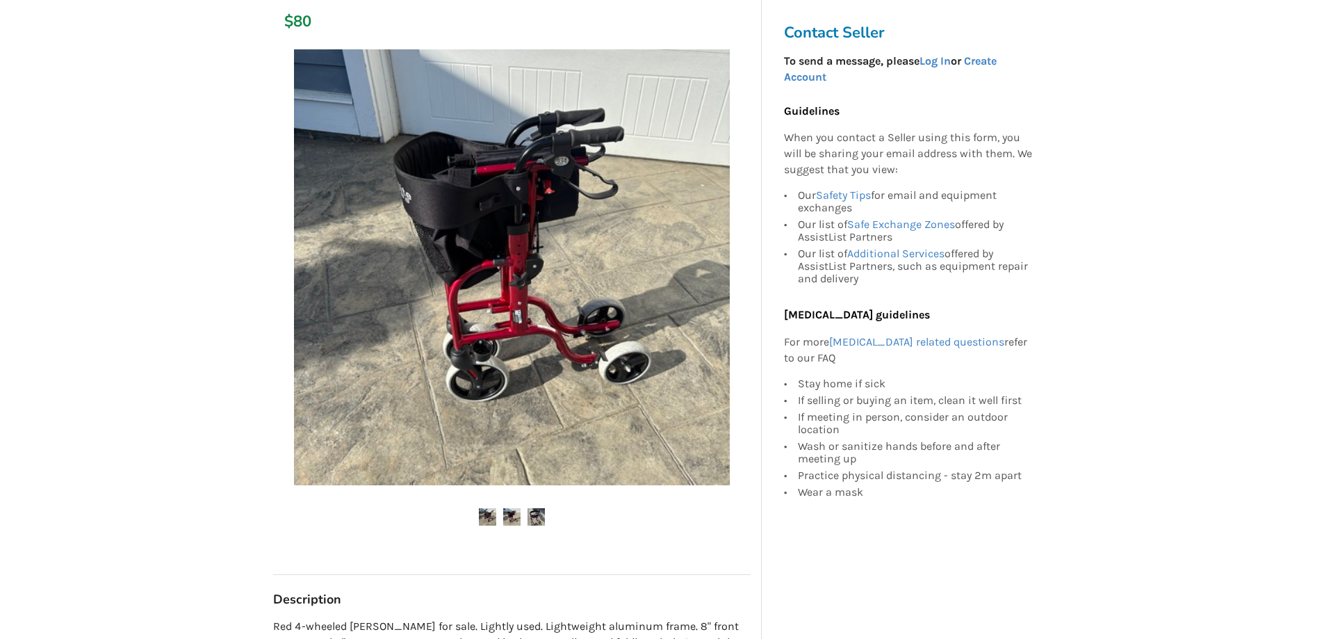
scroll to position [208, 0]
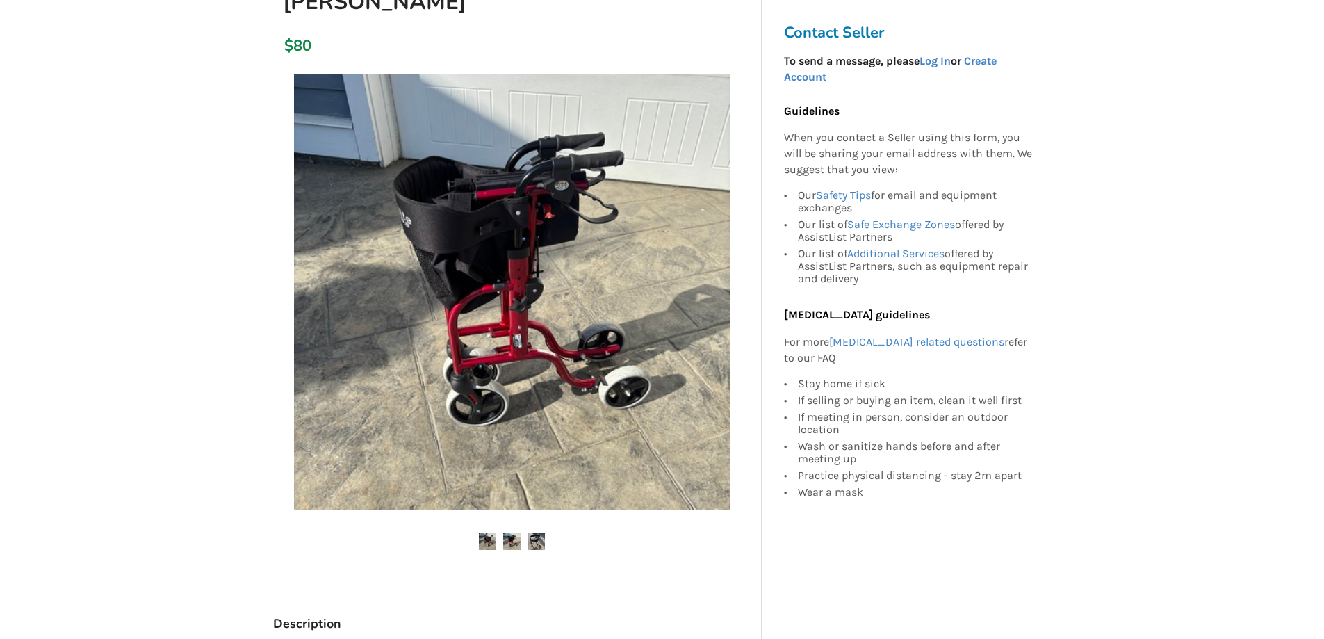
click at [534, 502] on div at bounding box center [511, 321] width 477 height 509
click at [537, 532] on img at bounding box center [535, 540] width 17 height 17
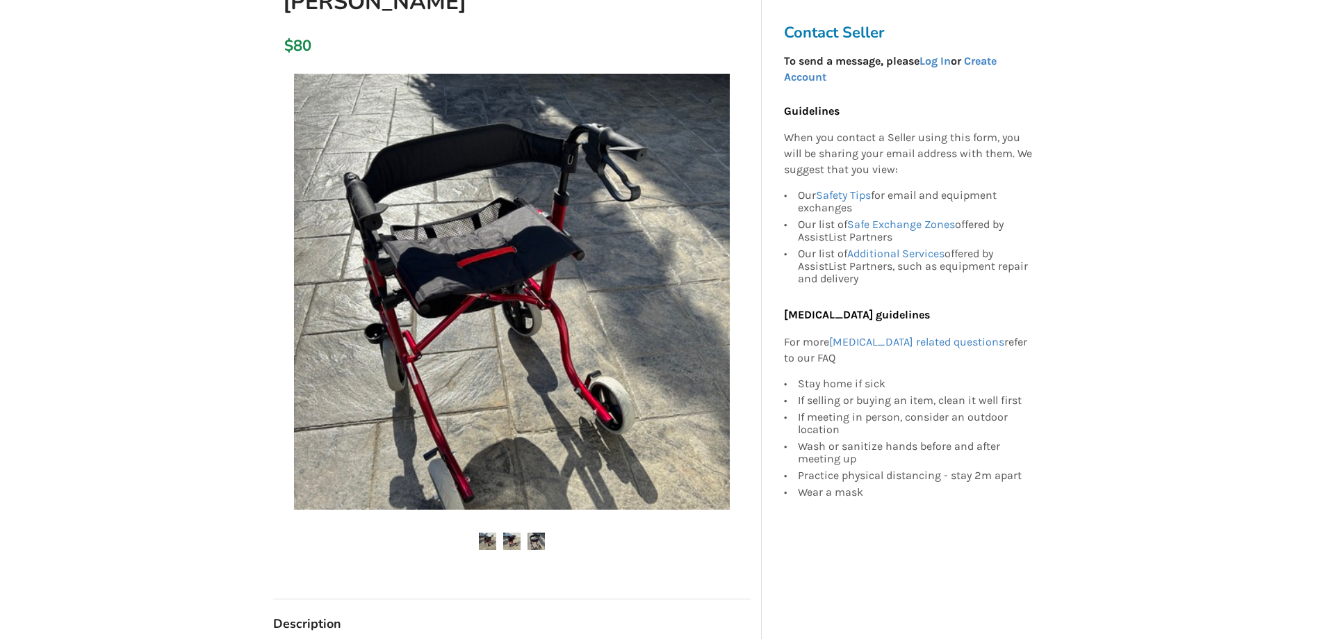
scroll to position [0, 0]
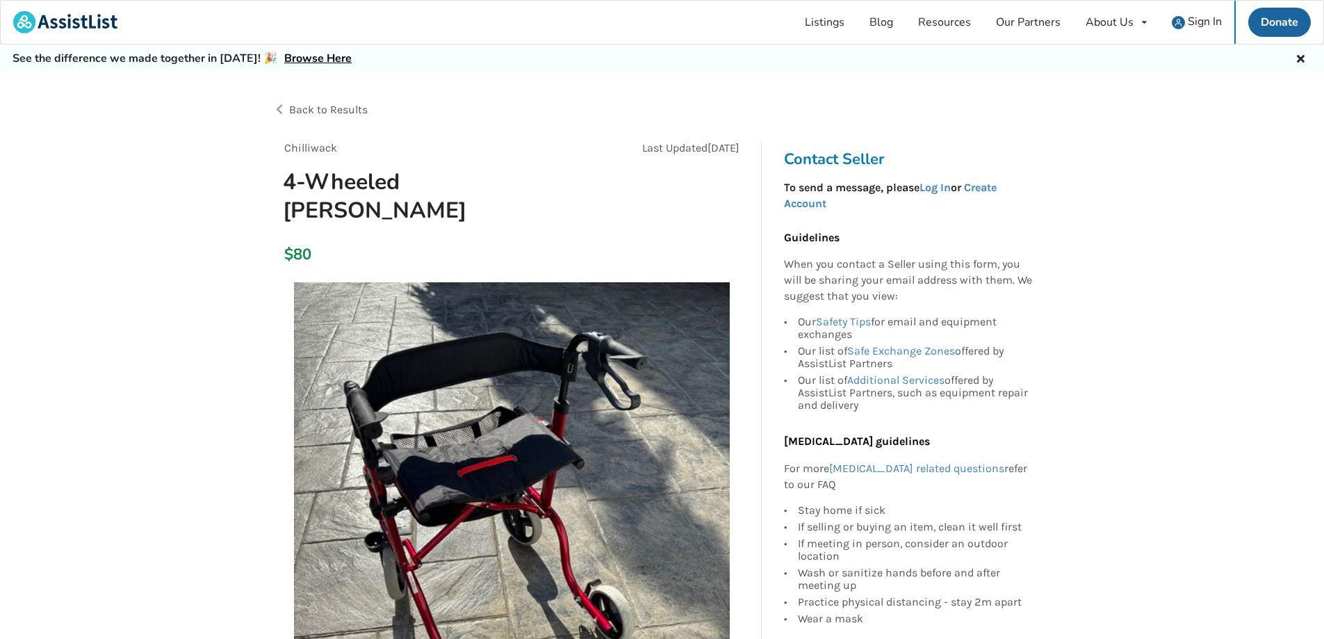
click at [302, 60] on link "Browse Here" at bounding box center [317, 58] width 67 height 15
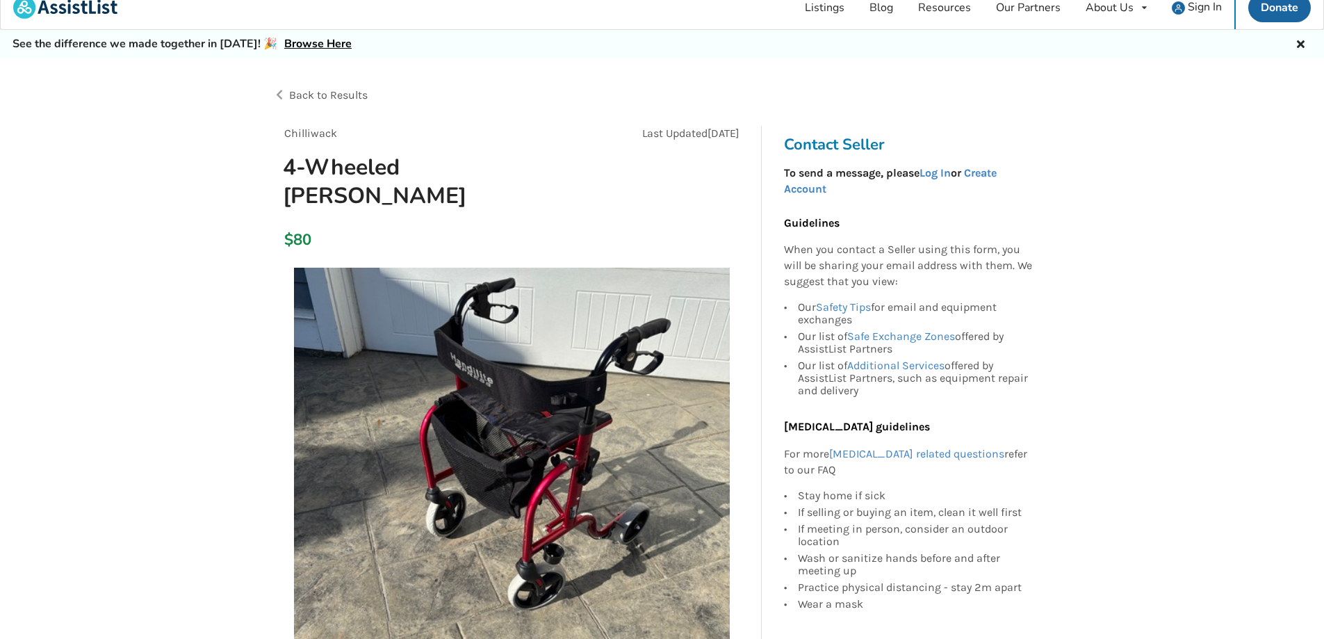
scroll to position [10, 0]
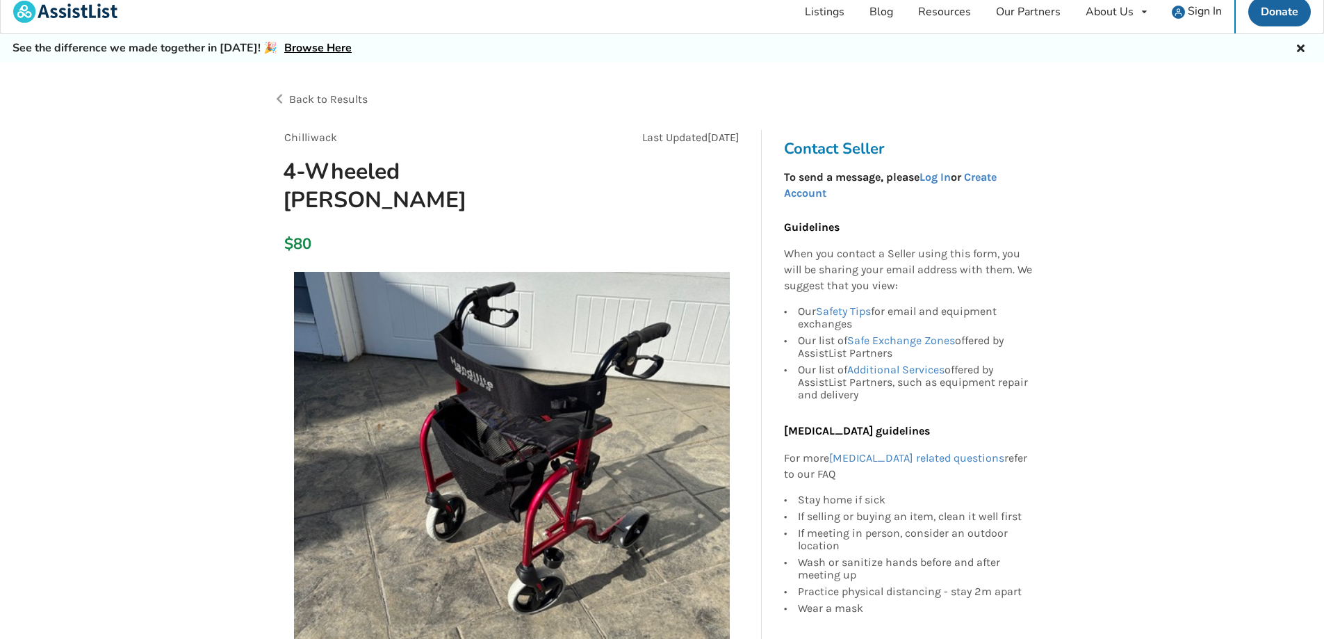
click at [277, 97] on div "Back to Results" at bounding box center [467, 99] width 389 height 39
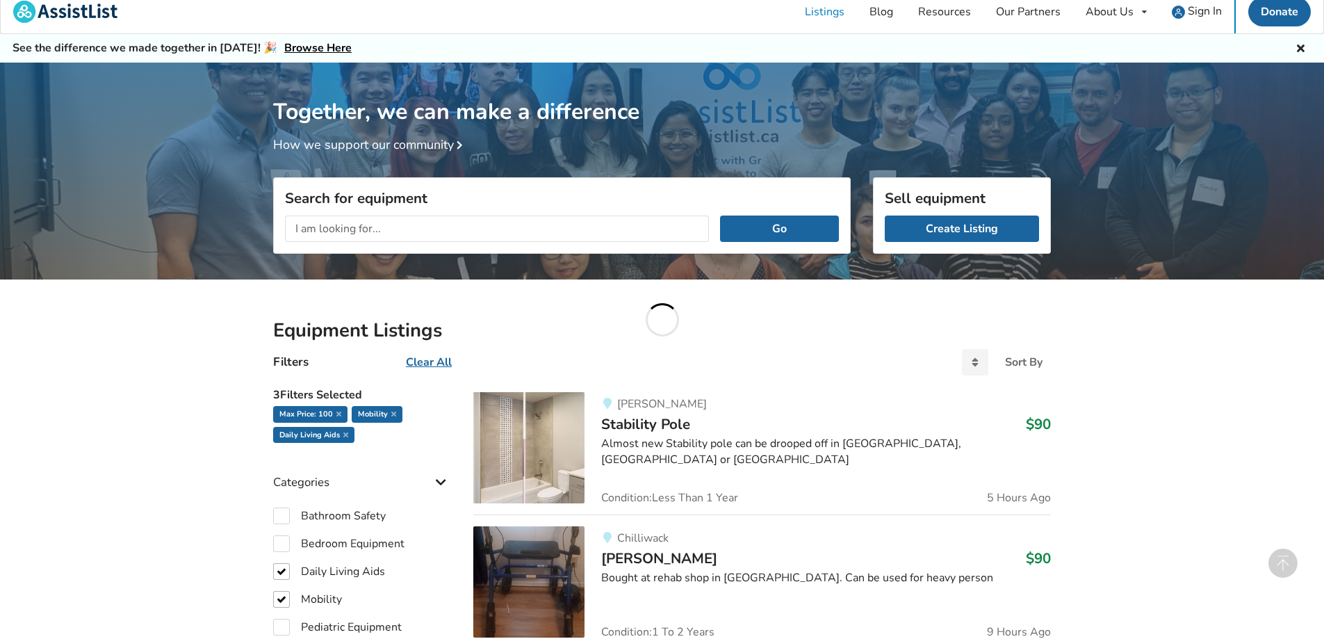
scroll to position [983, 0]
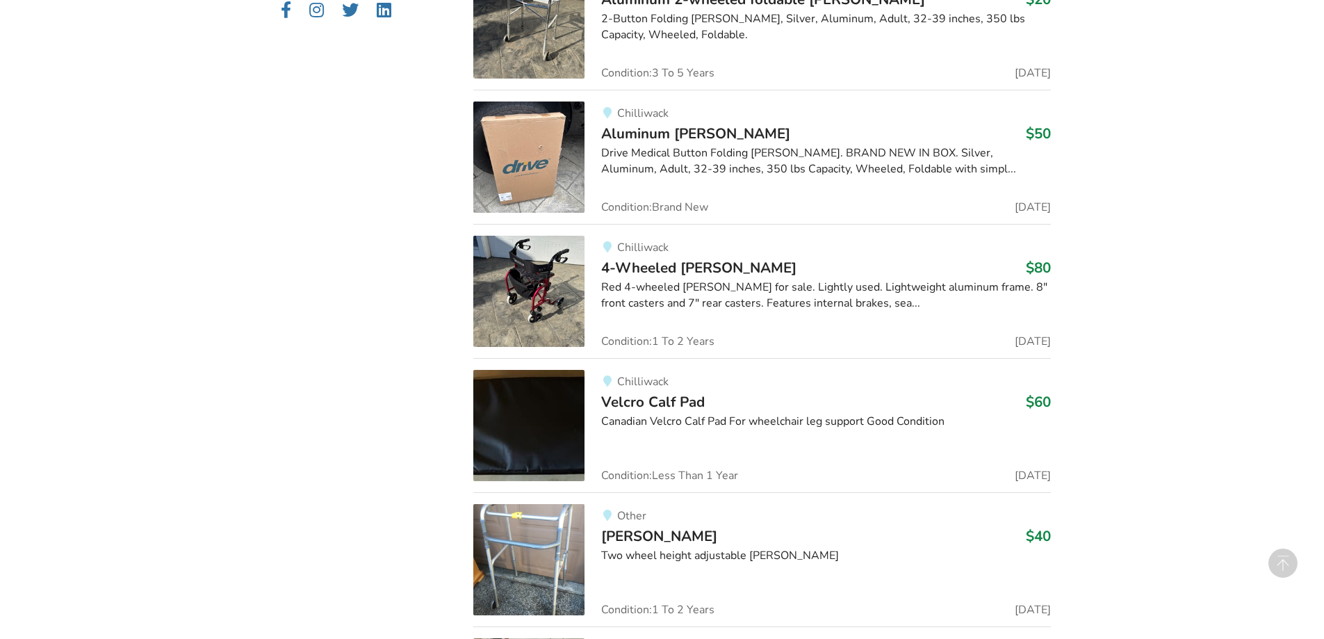
click at [705, 125] on span "Aluminum [PERSON_NAME]" at bounding box center [695, 133] width 189 height 19
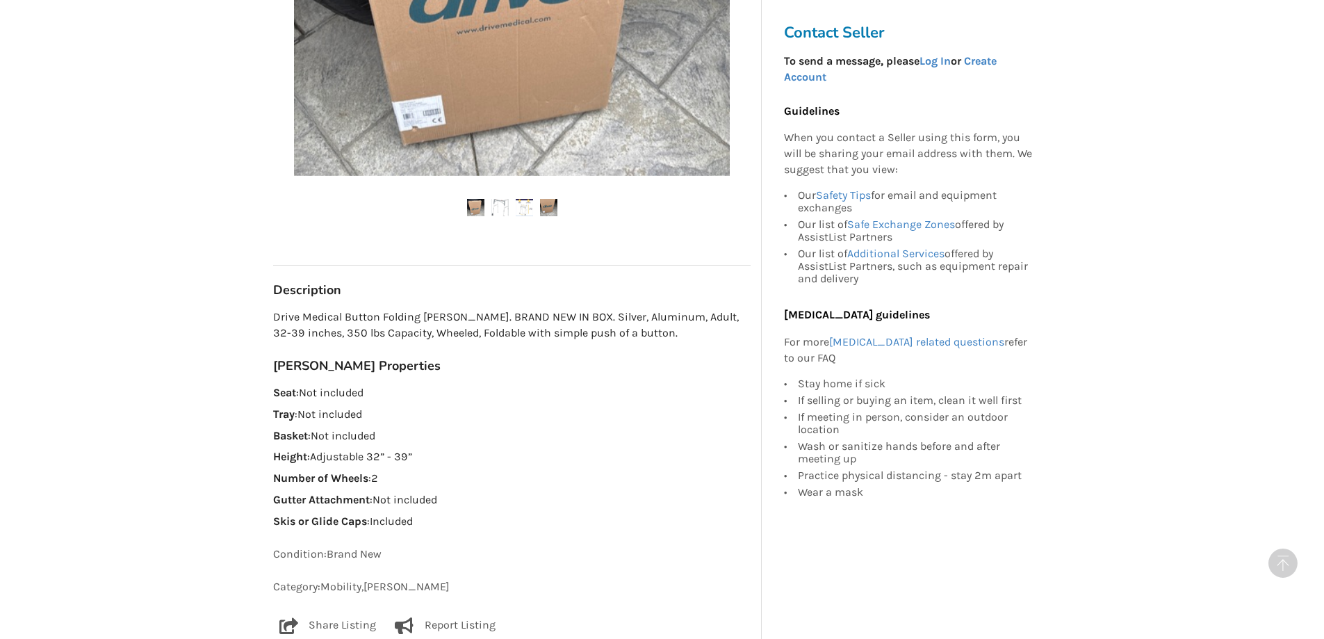
scroll to position [556, 0]
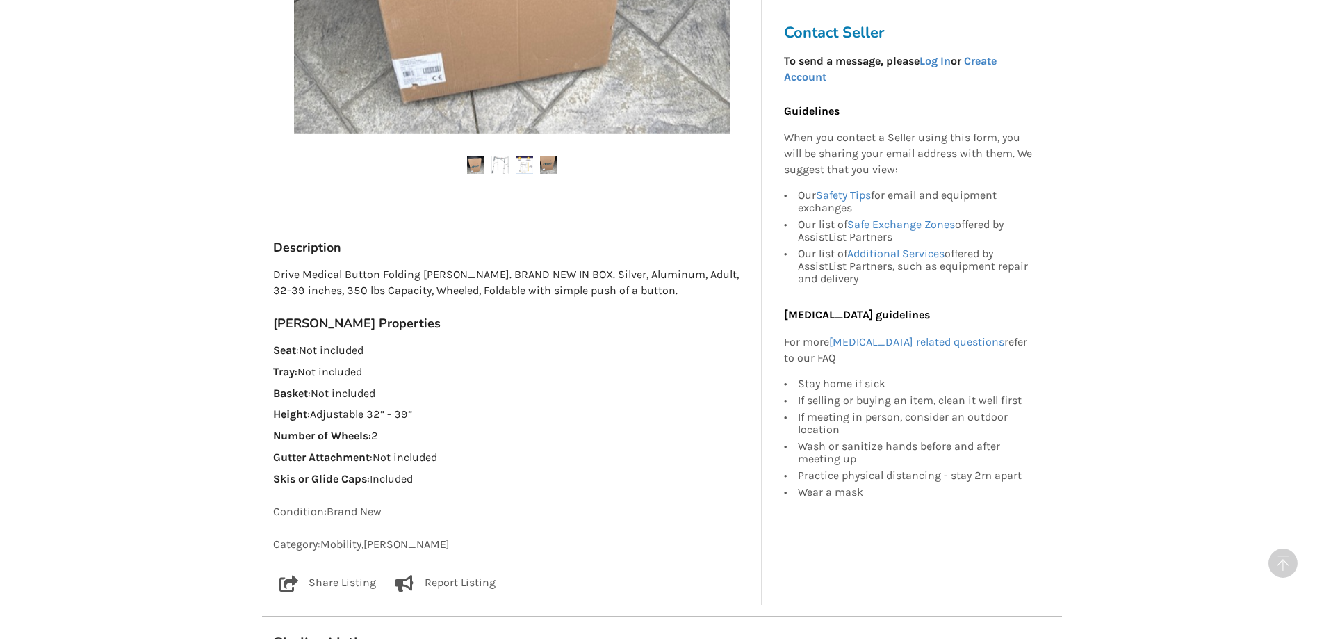
click at [494, 159] on img at bounding box center [499, 164] width 17 height 17
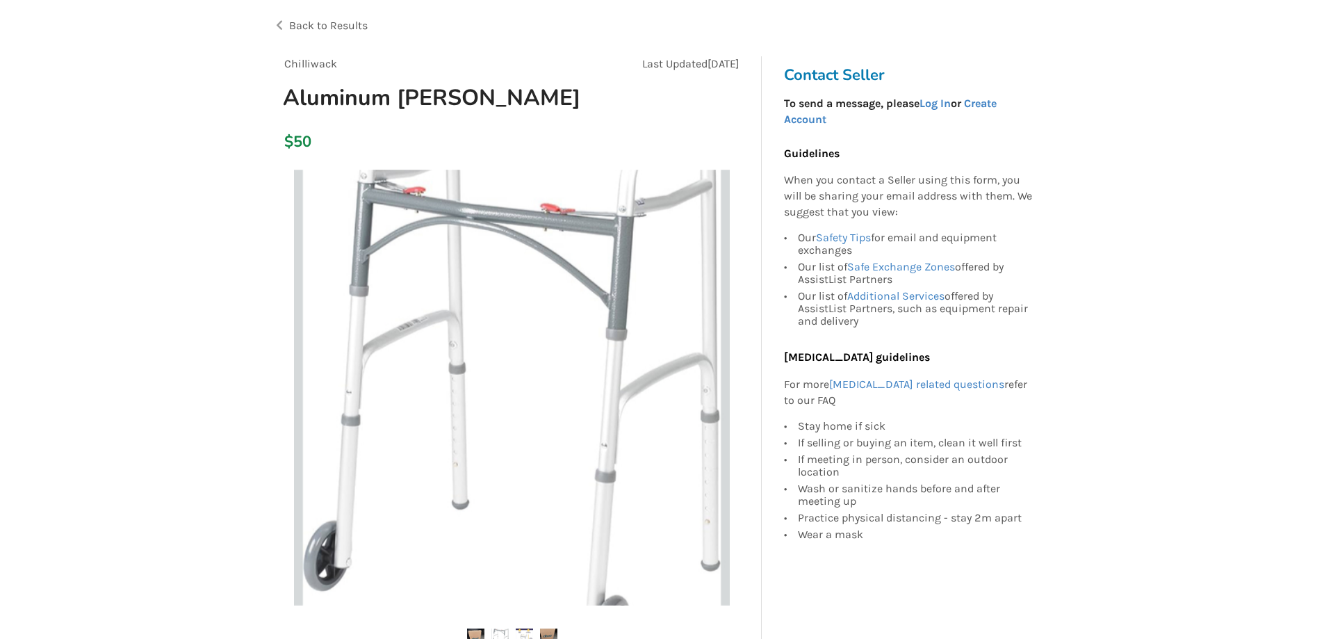
scroll to position [0, 0]
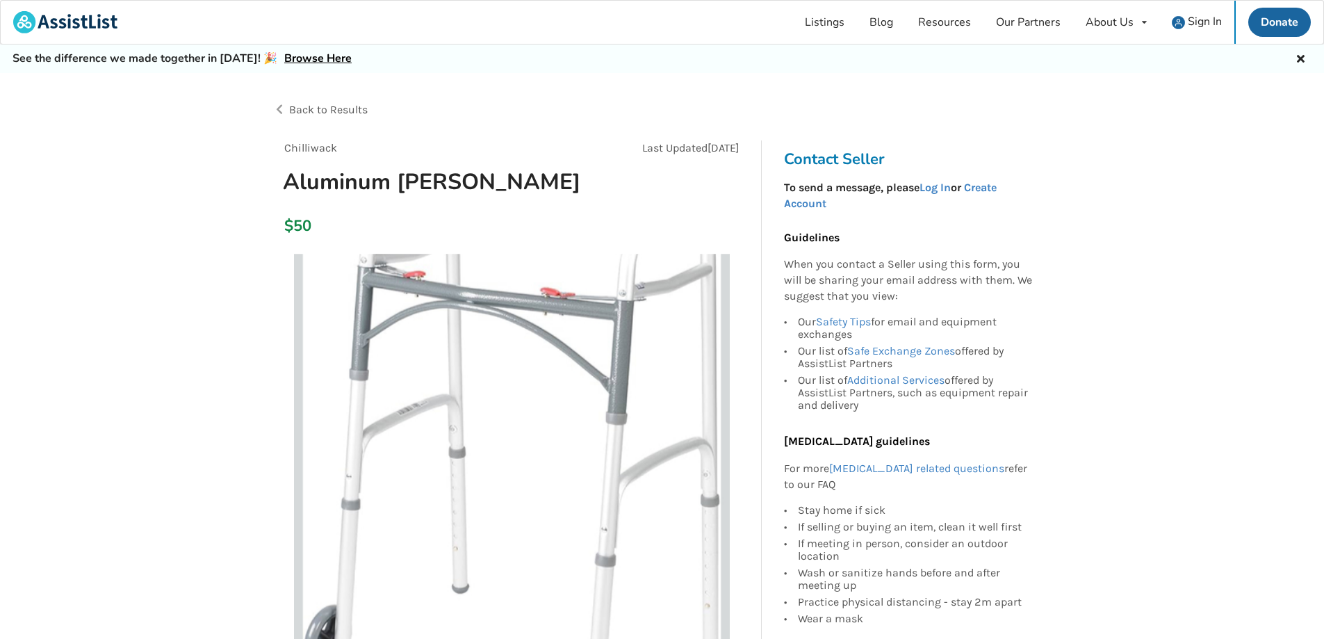
click at [284, 101] on div "Back to Results" at bounding box center [467, 109] width 389 height 39
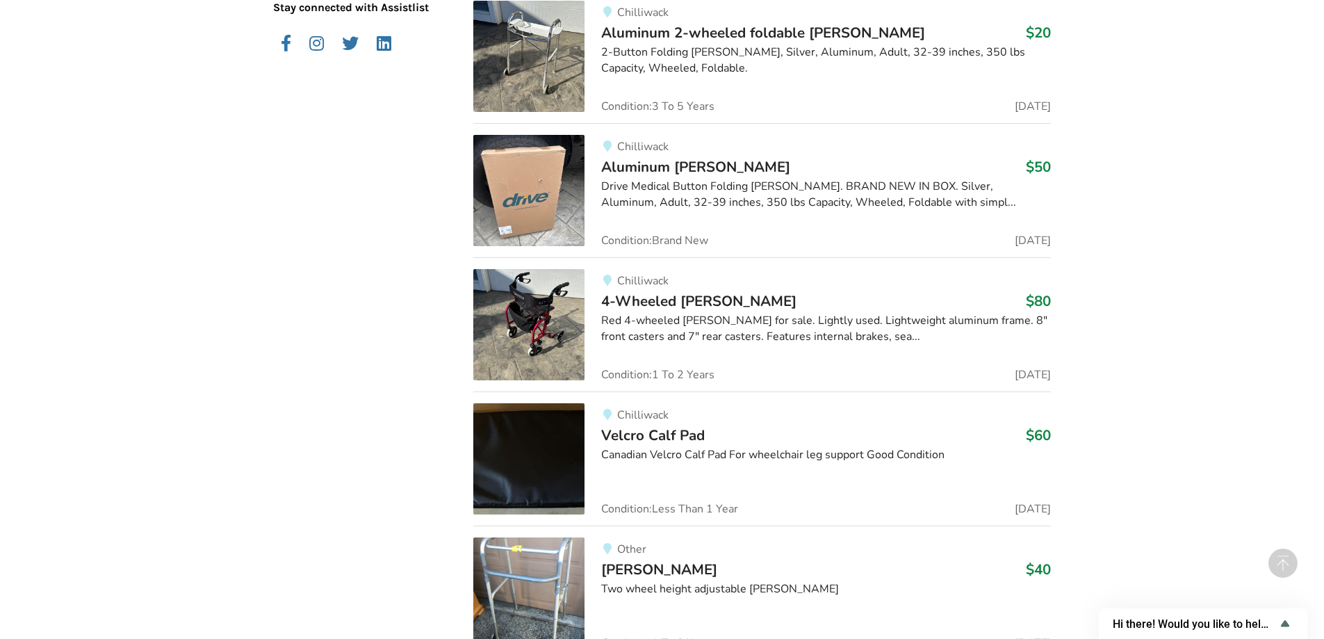
scroll to position [914, 0]
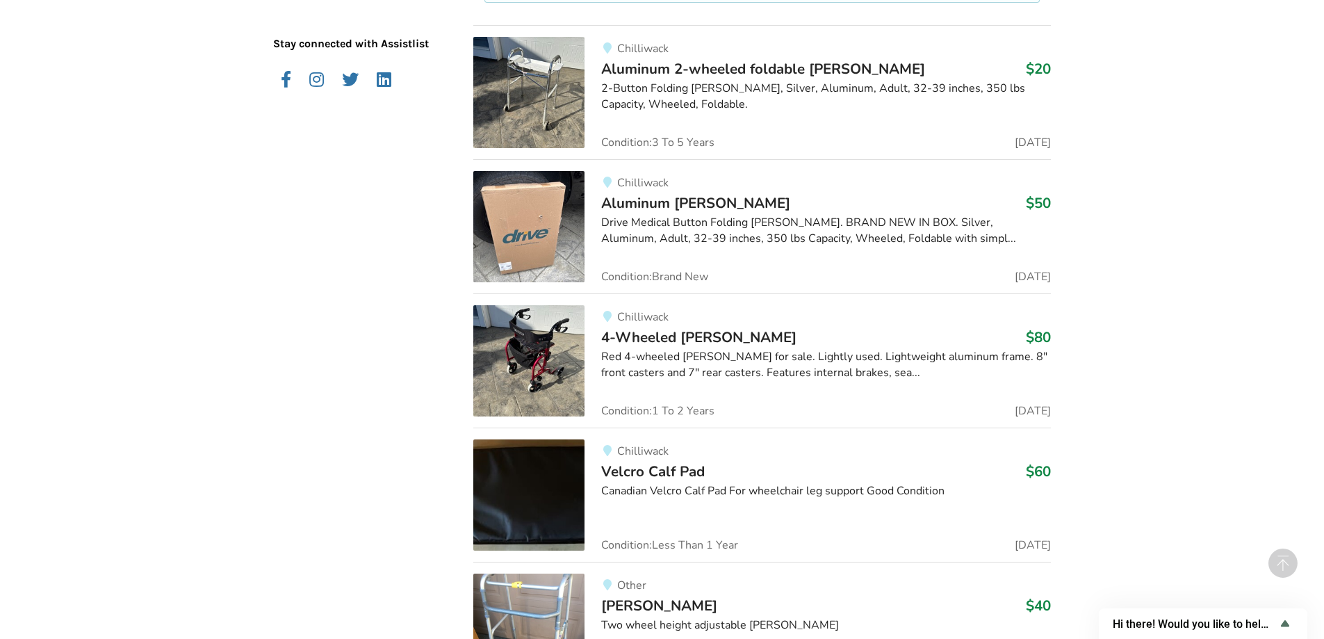
click at [687, 335] on span "4-Wheeled [PERSON_NAME]" at bounding box center [698, 336] width 195 height 19
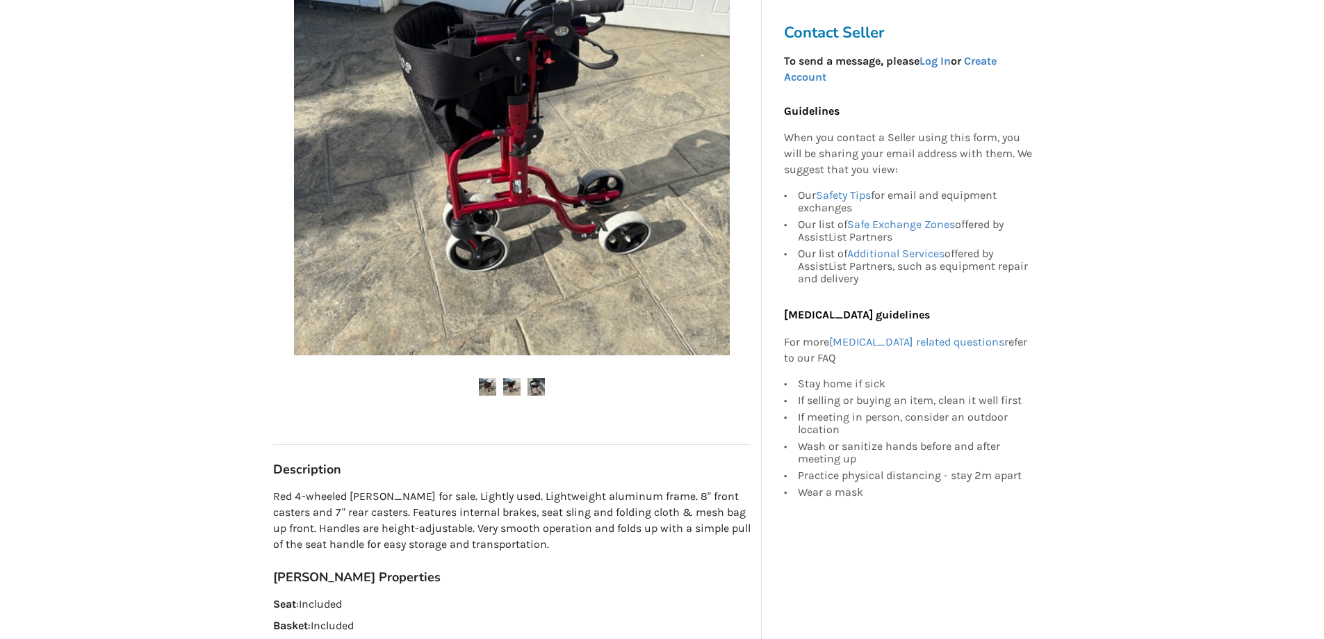
scroll to position [352, 0]
